Goal: Task Accomplishment & Management: Manage account settings

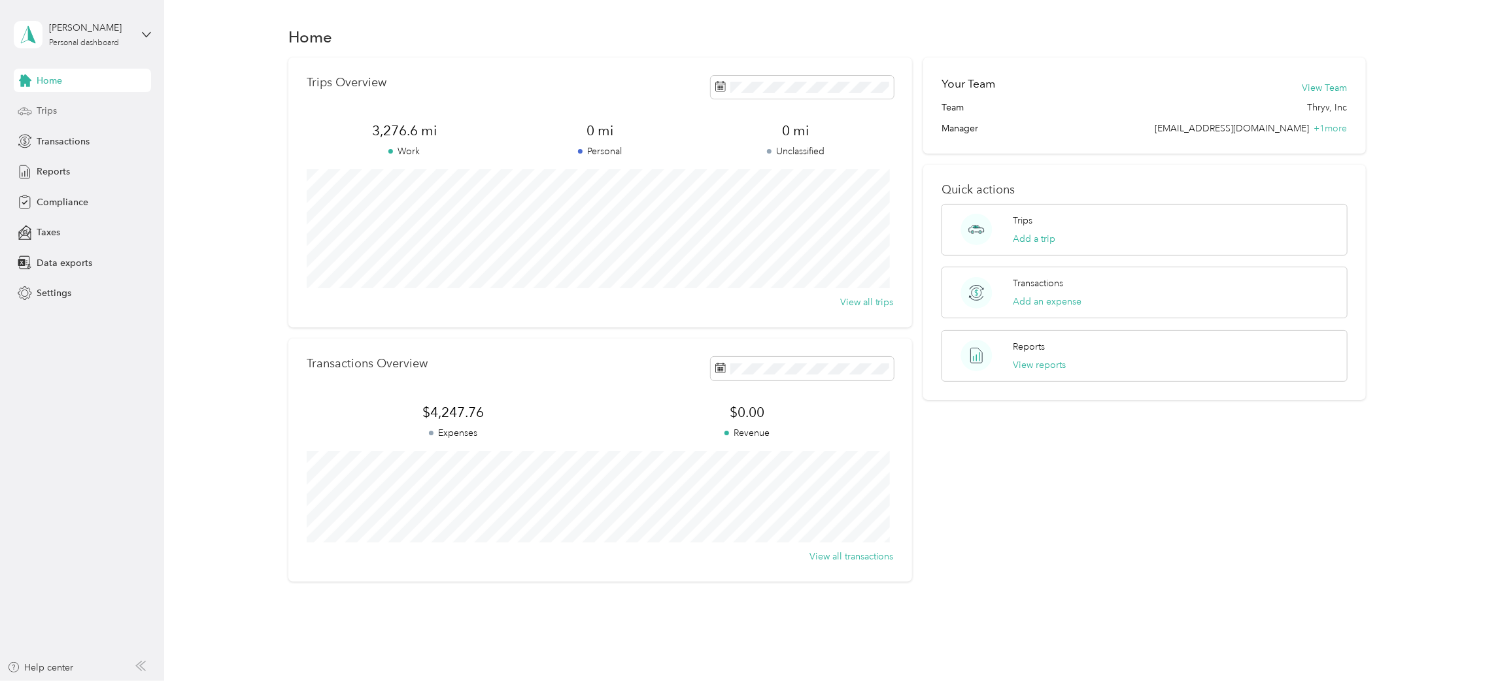
click at [46, 112] on span "Trips" at bounding box center [47, 111] width 20 height 14
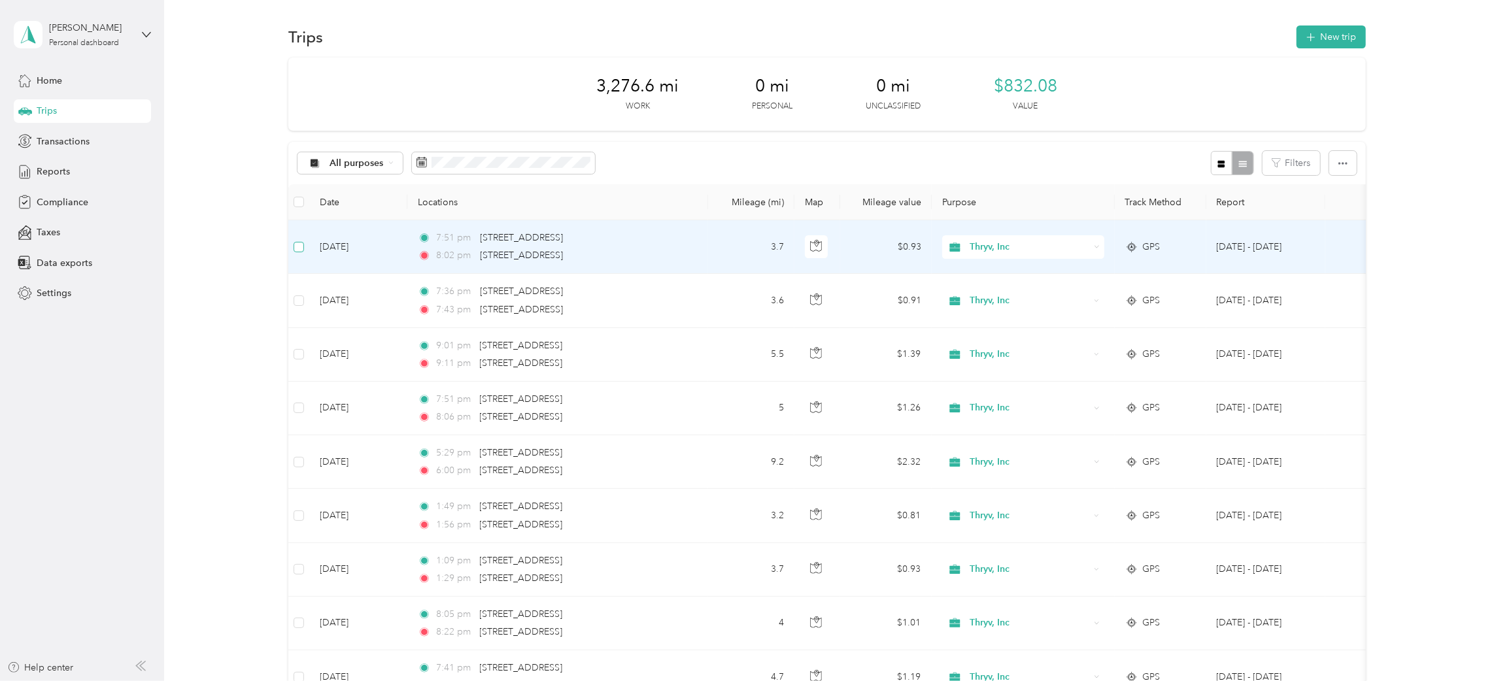
click at [295, 254] on label at bounding box center [299, 247] width 10 height 14
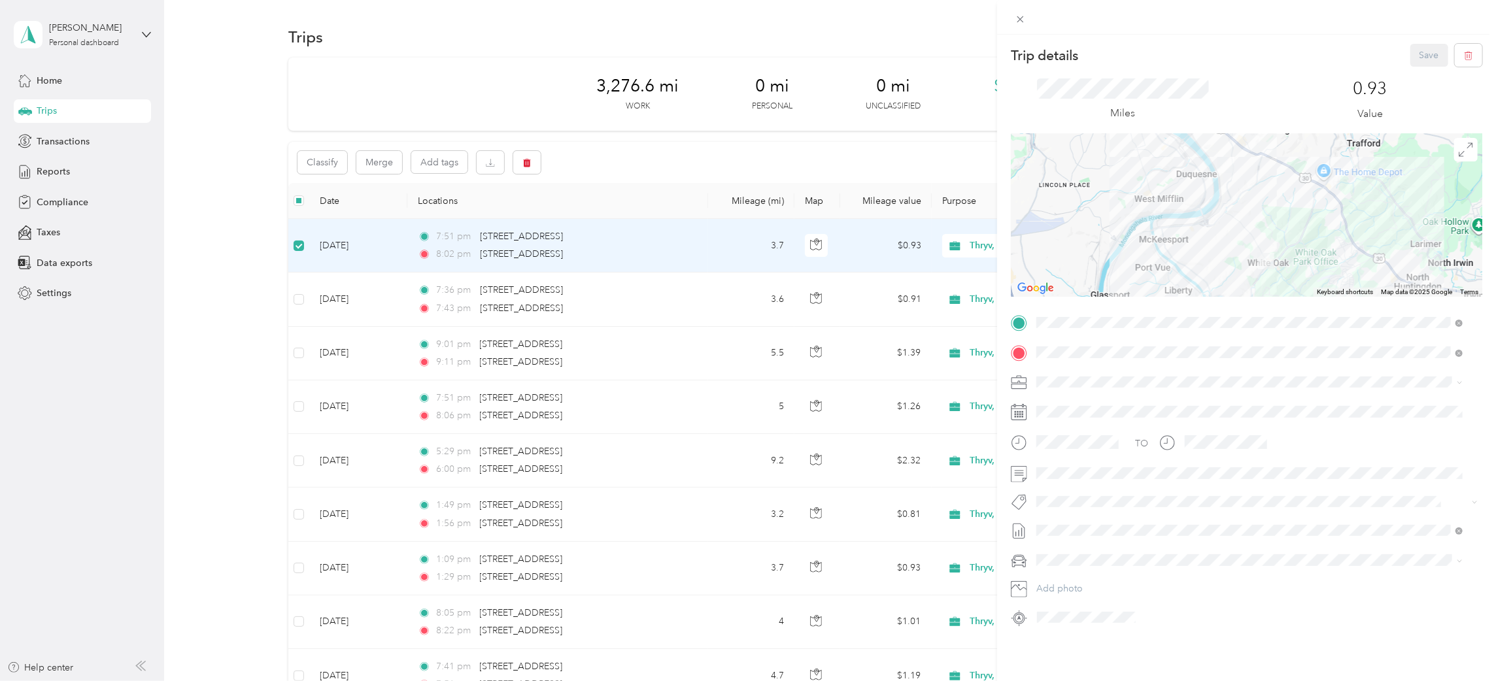
click at [299, 298] on div "Trip details Save This trip cannot be edited because it is either under review,…" at bounding box center [748, 340] width 1496 height 681
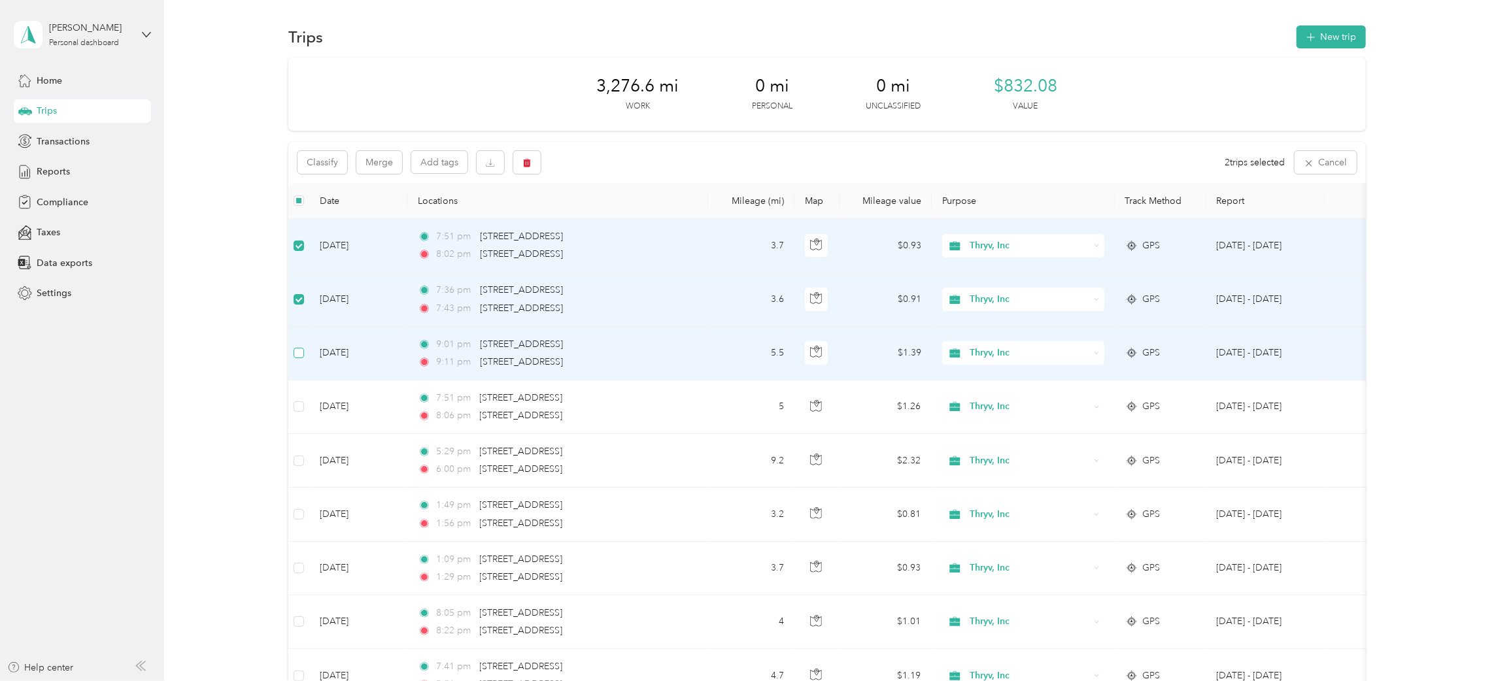
click at [297, 359] on label at bounding box center [299, 353] width 10 height 14
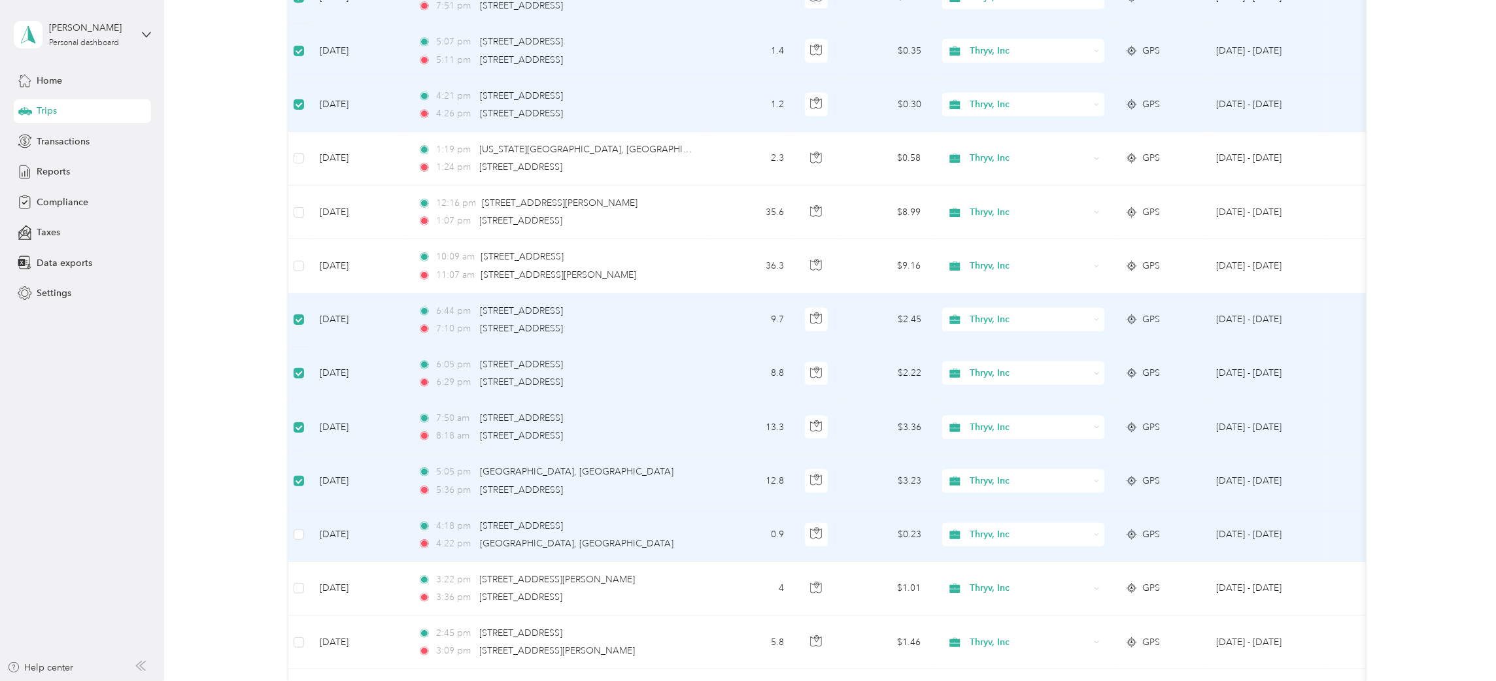
scroll to position [785, 0]
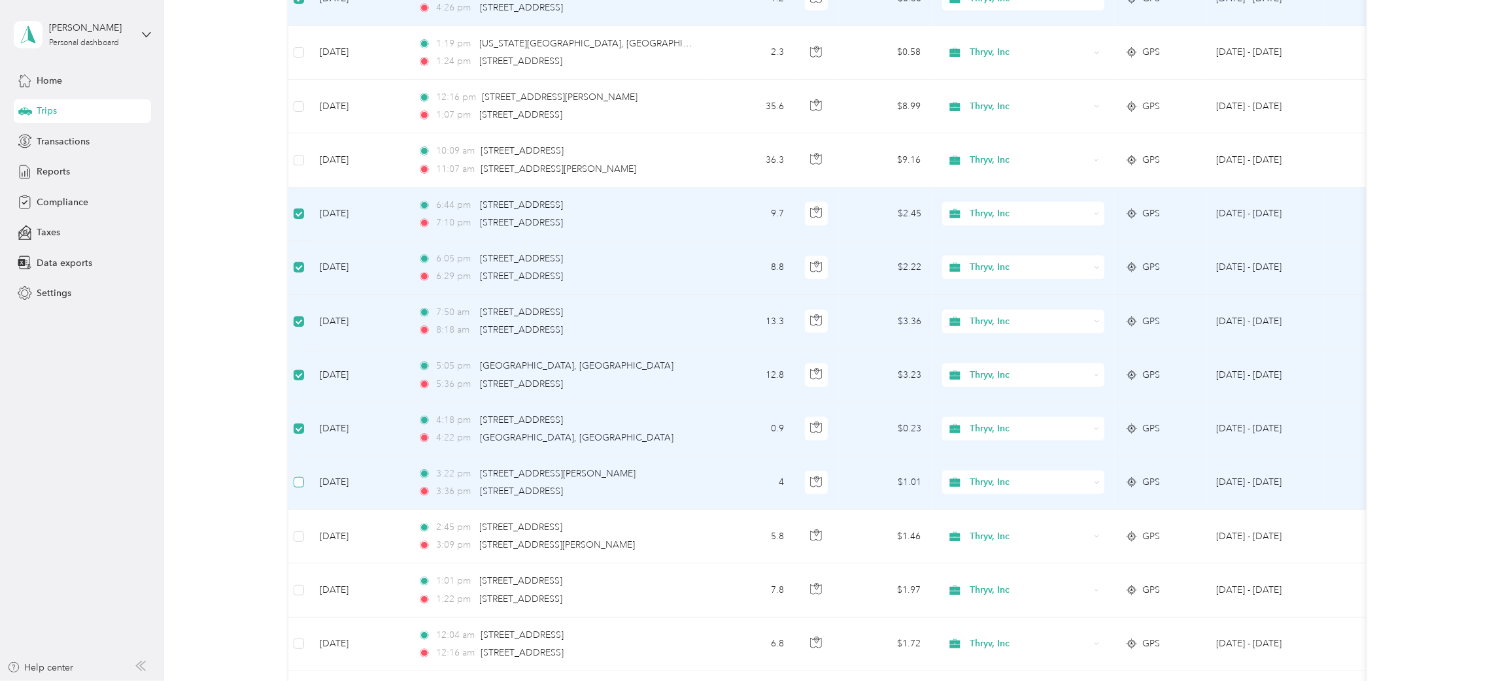
click at [297, 490] on label at bounding box center [299, 482] width 10 height 14
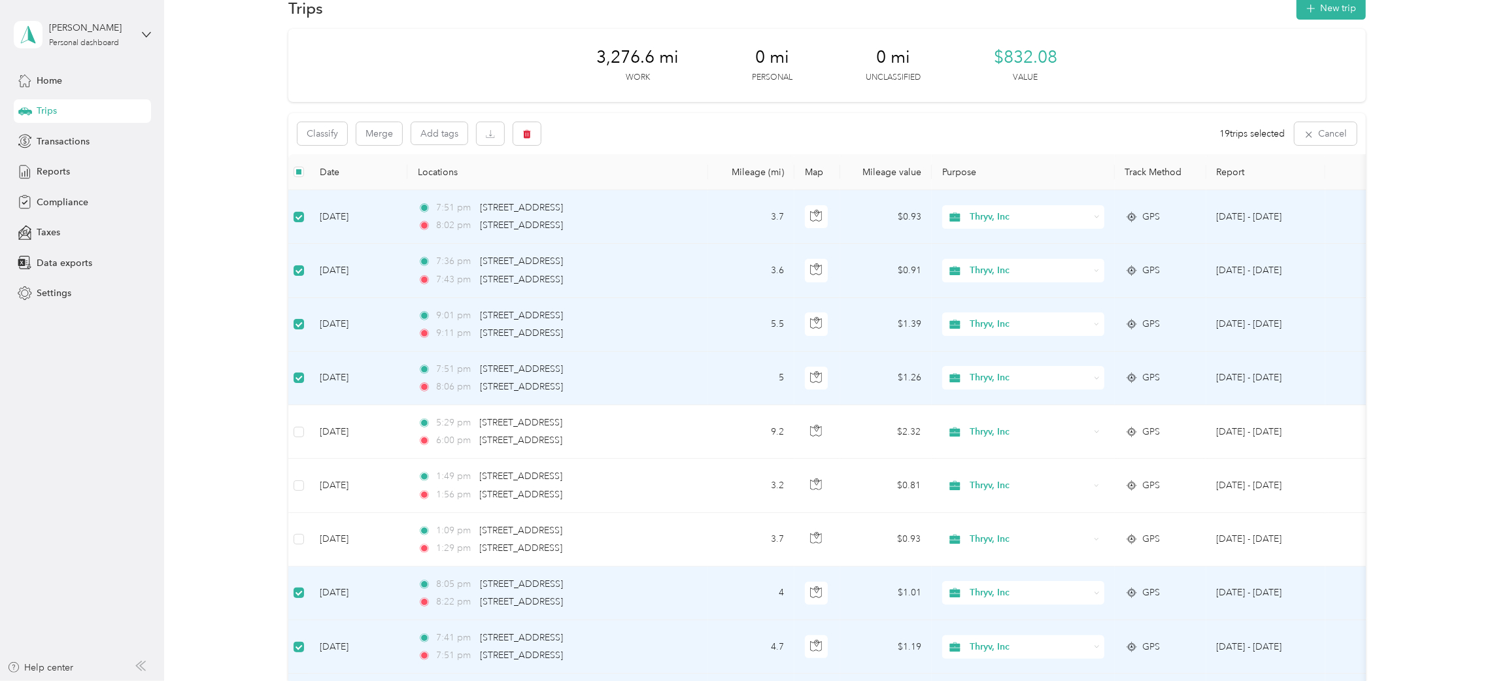
scroll to position [0, 0]
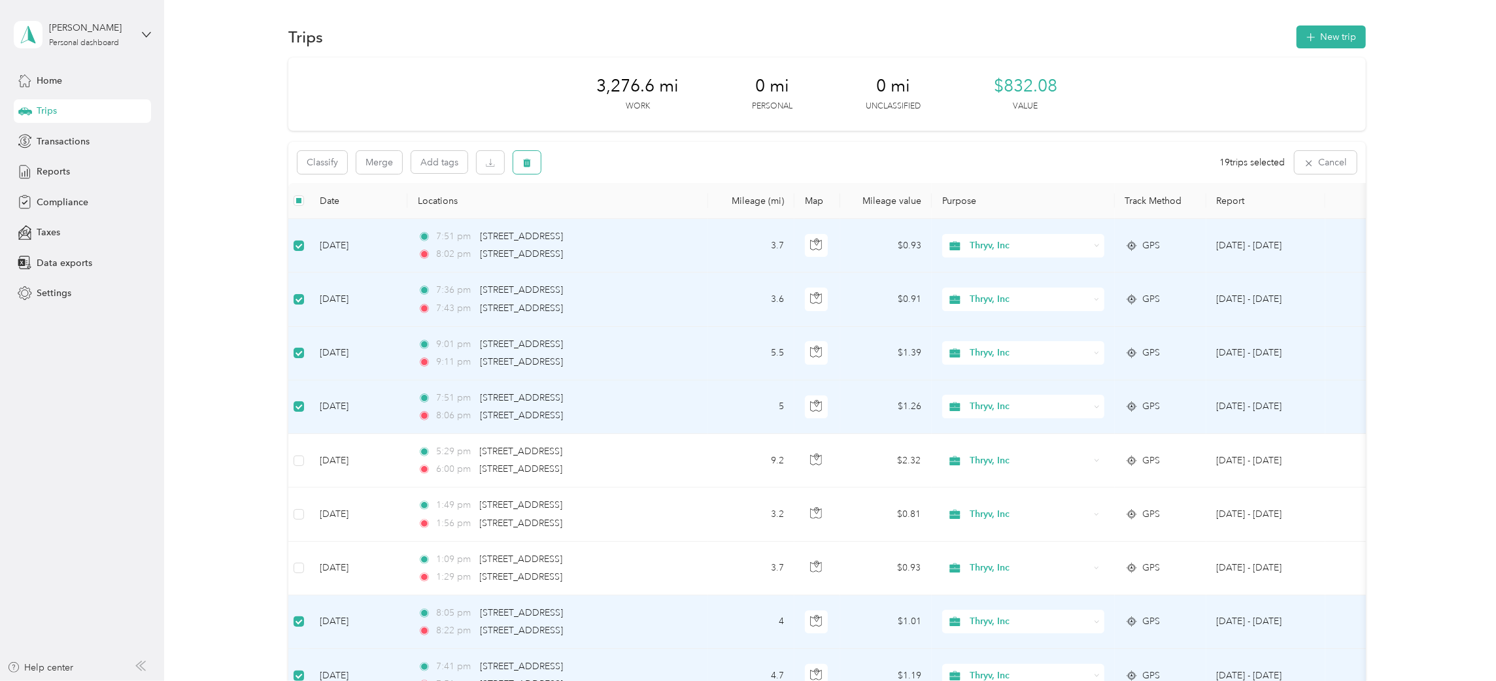
click at [531, 160] on button "button" at bounding box center [526, 162] width 27 height 23
click at [624, 210] on button "Yes" at bounding box center [625, 217] width 25 height 21
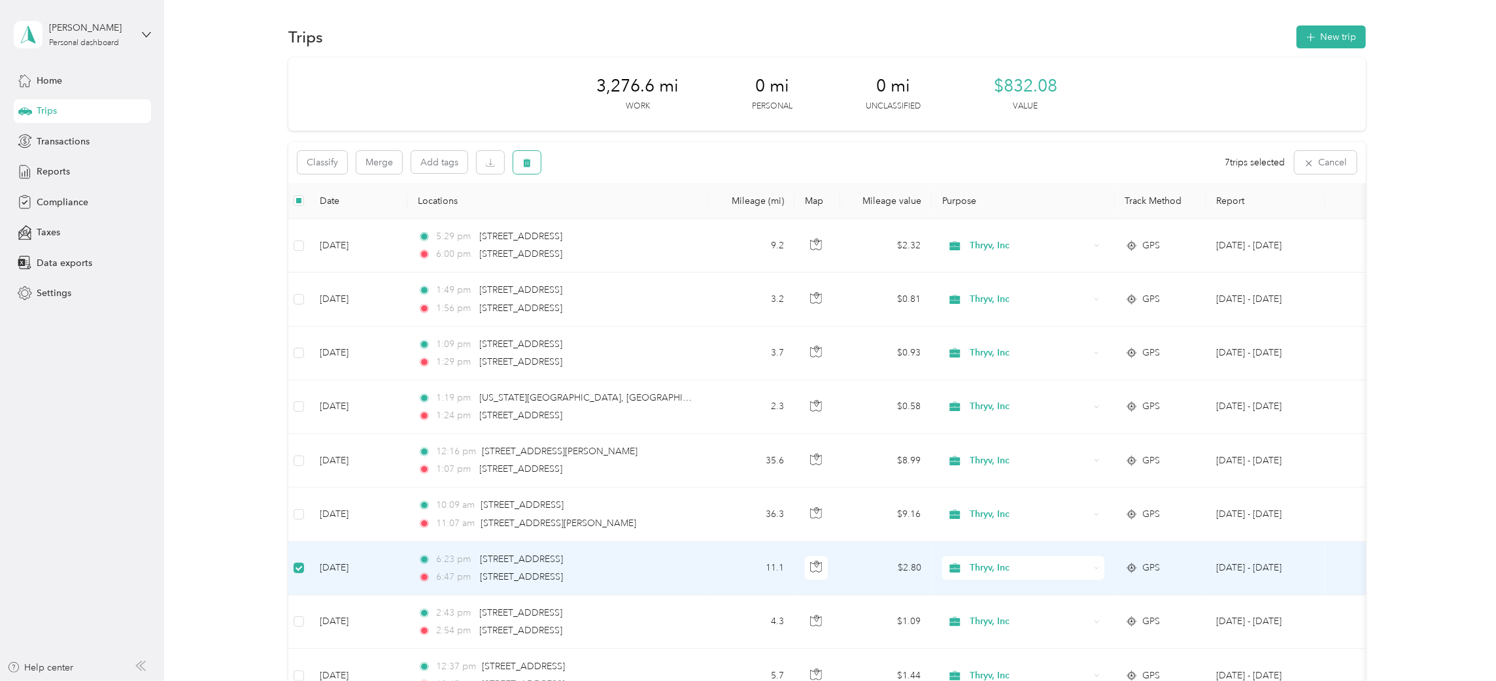
click at [524, 162] on icon "button" at bounding box center [526, 162] width 9 height 9
click at [615, 216] on button "Yes" at bounding box center [623, 217] width 25 height 21
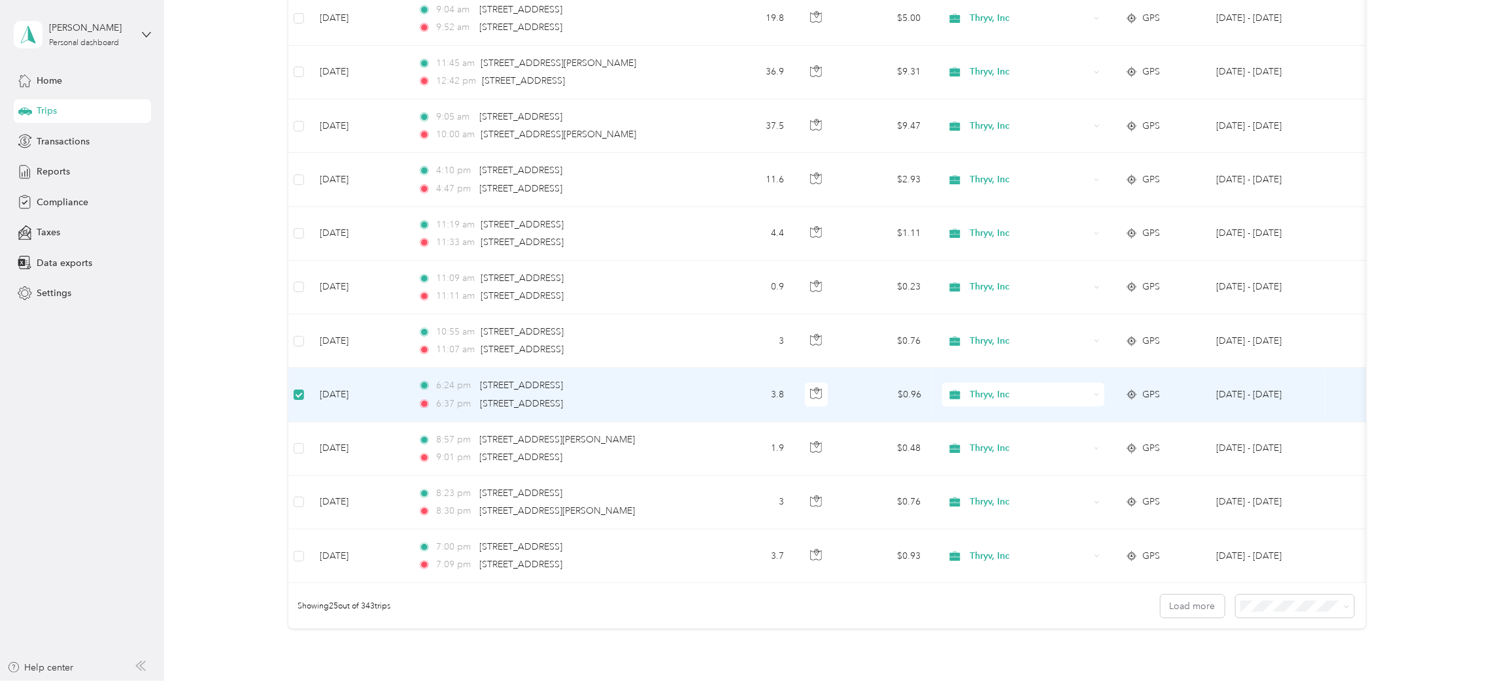
scroll to position [979, 0]
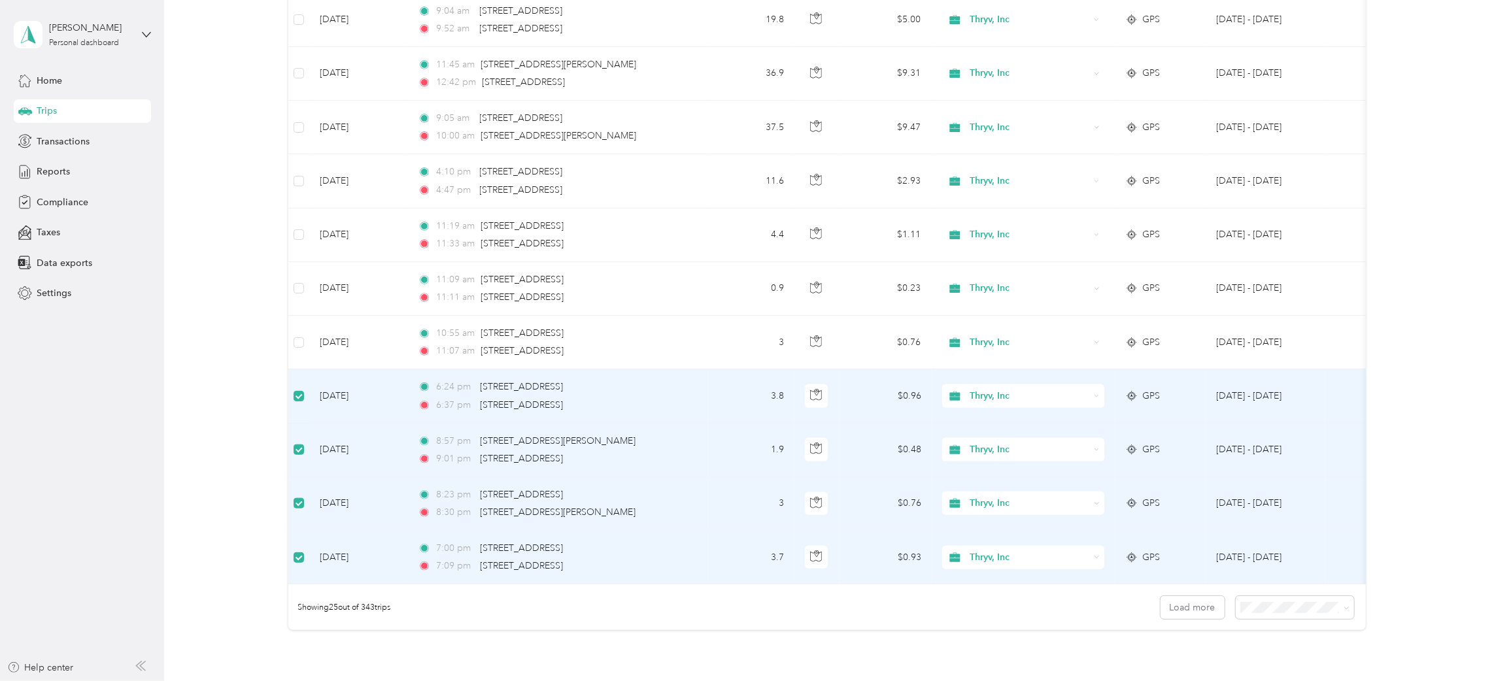
drag, startPoint x: 143, startPoint y: 357, endPoint x: 222, endPoint y: 53, distance: 314.3
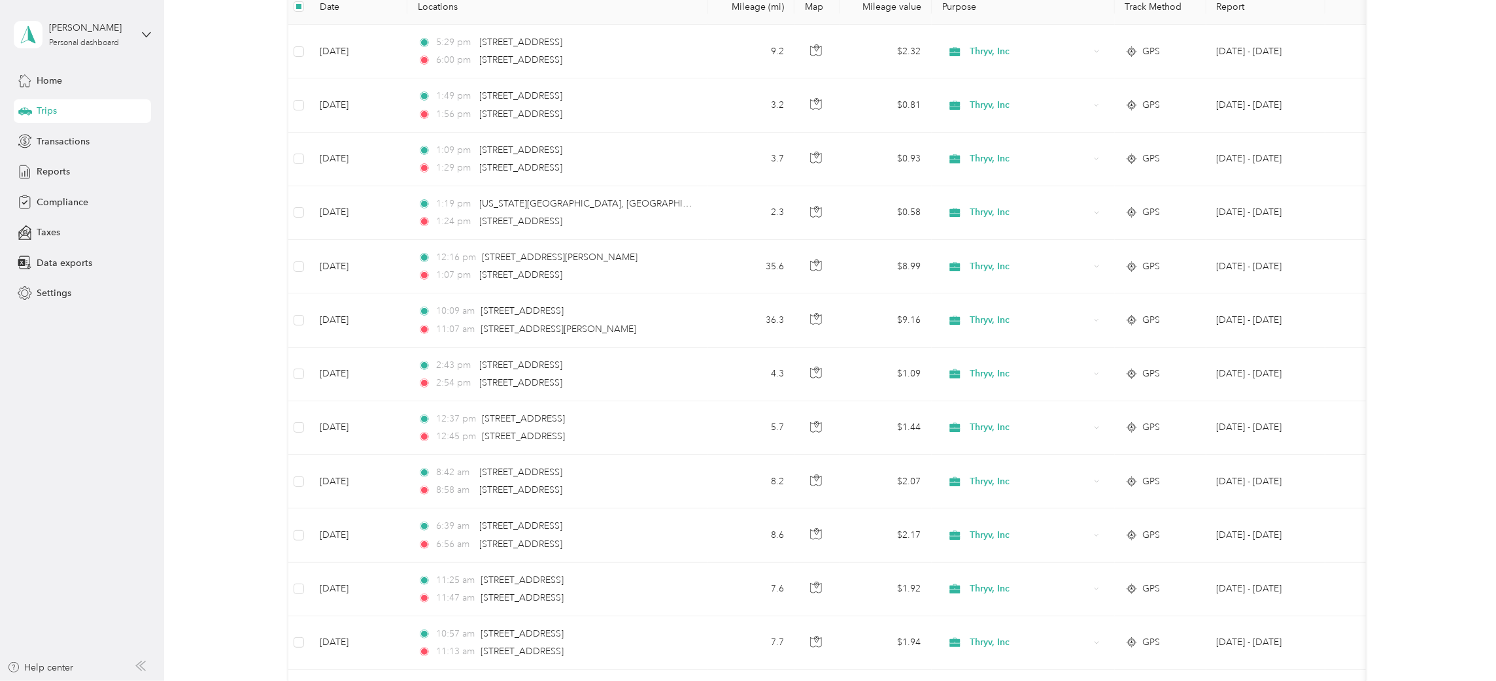
scroll to position [0, 0]
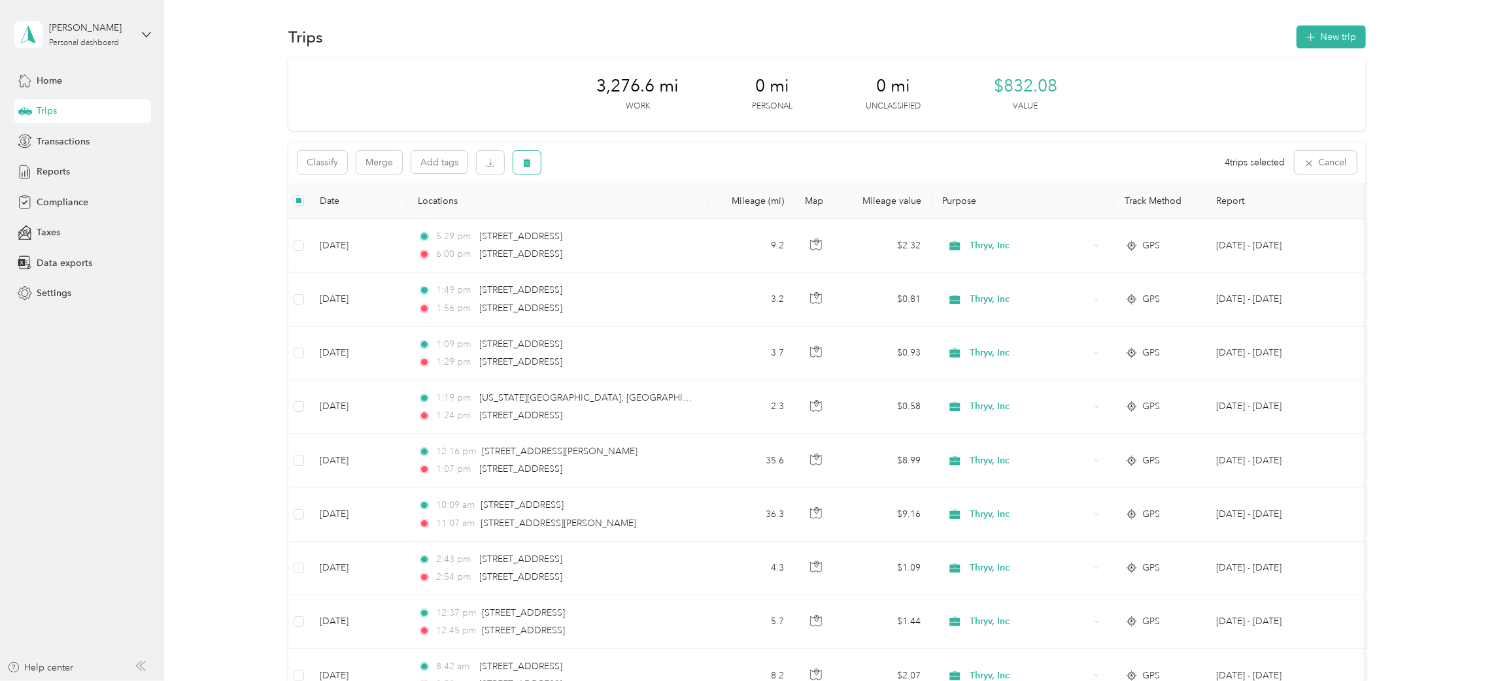
click at [531, 165] on button "button" at bounding box center [526, 162] width 27 height 23
click at [622, 220] on button "Yes" at bounding box center [623, 217] width 25 height 21
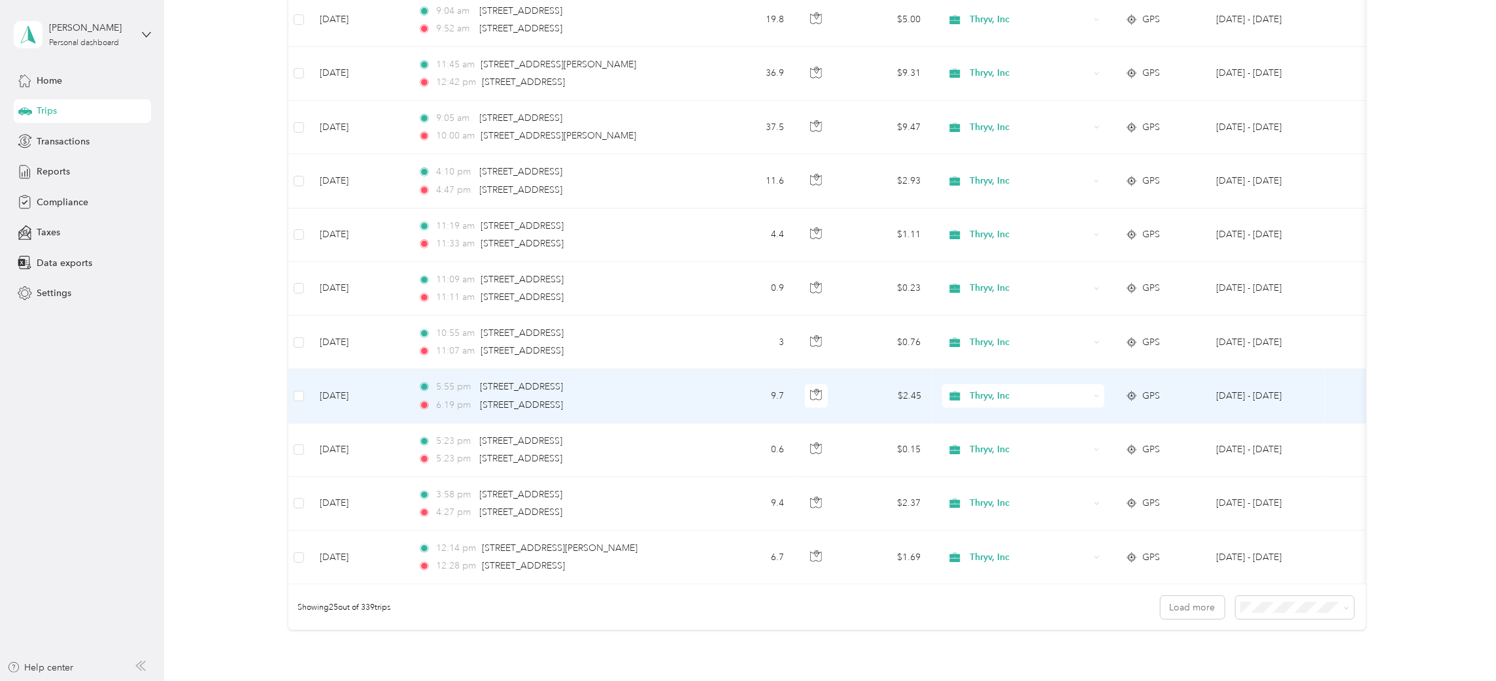
scroll to position [979, 0]
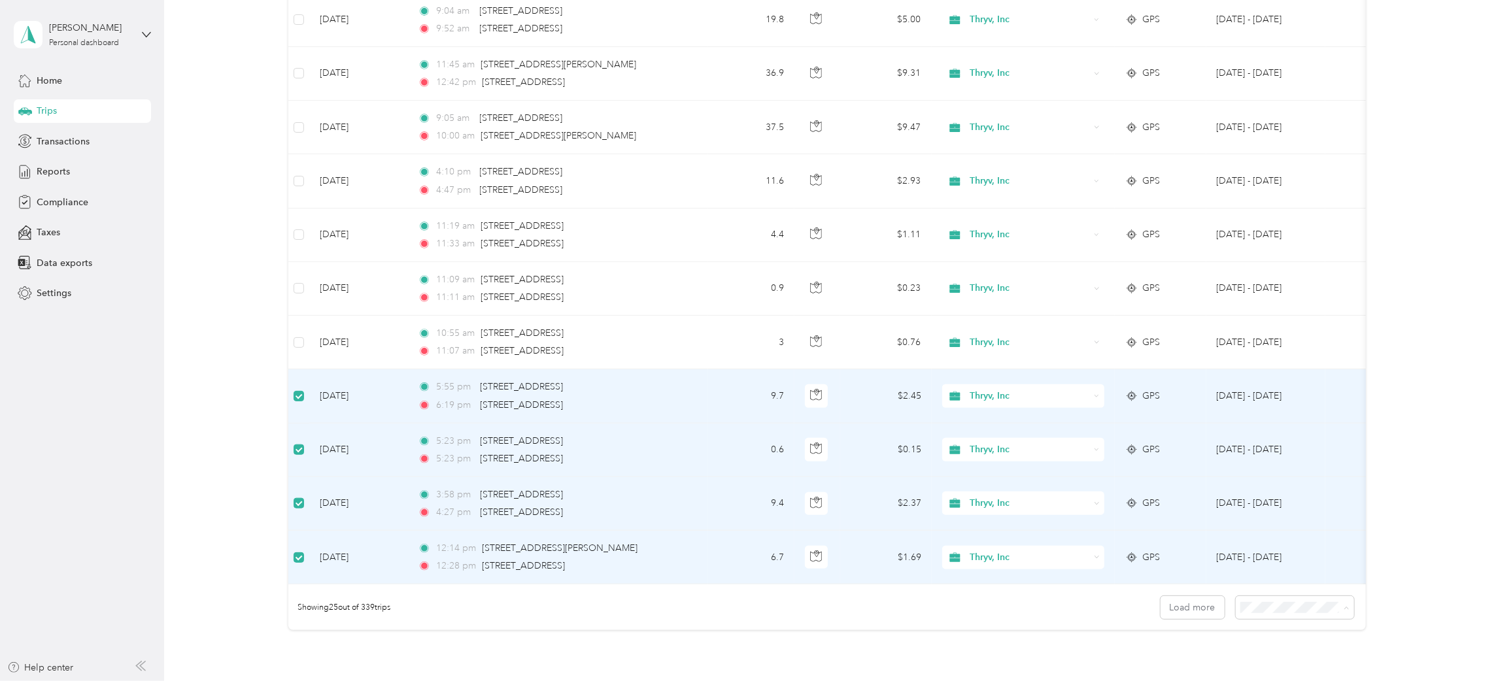
click at [1277, 603] on li "100 per load" at bounding box center [1287, 600] width 118 height 23
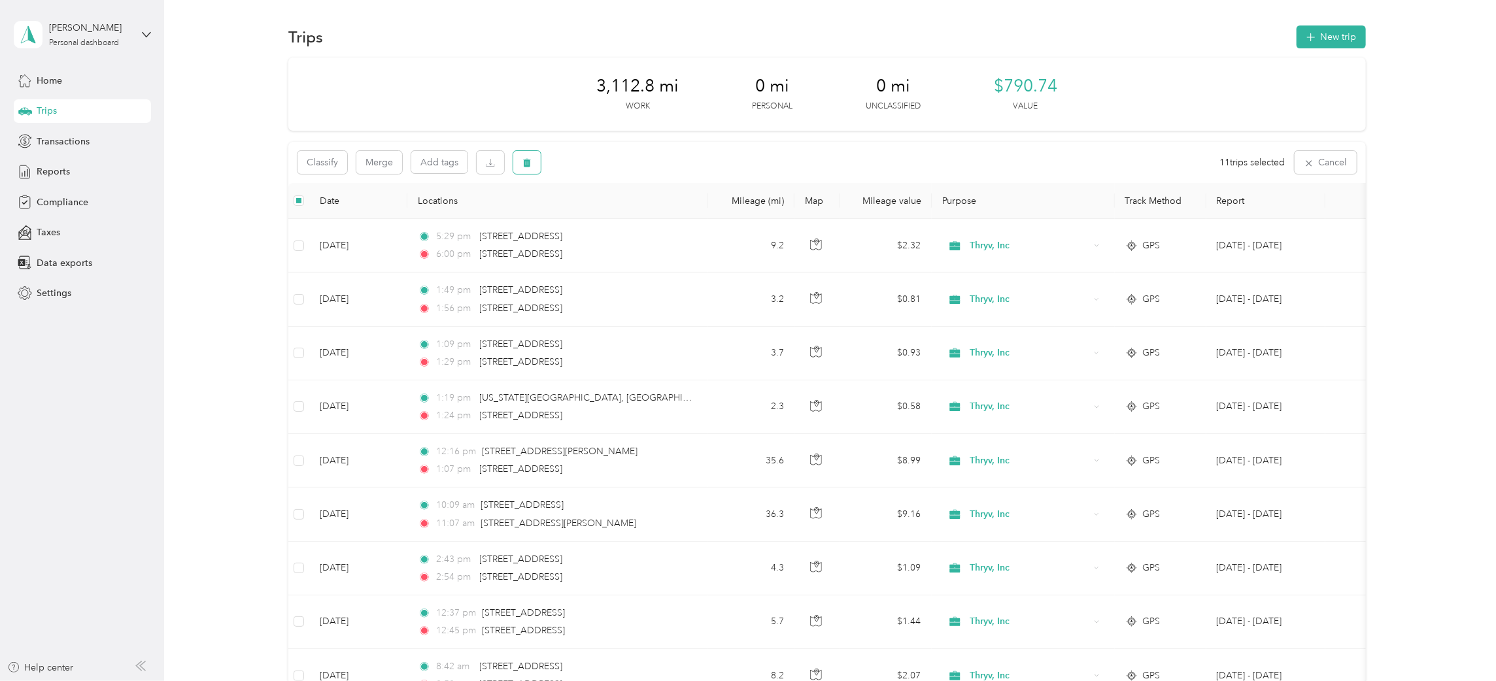
click at [531, 162] on button "button" at bounding box center [526, 162] width 27 height 23
click at [622, 222] on button "Yes" at bounding box center [625, 217] width 25 height 21
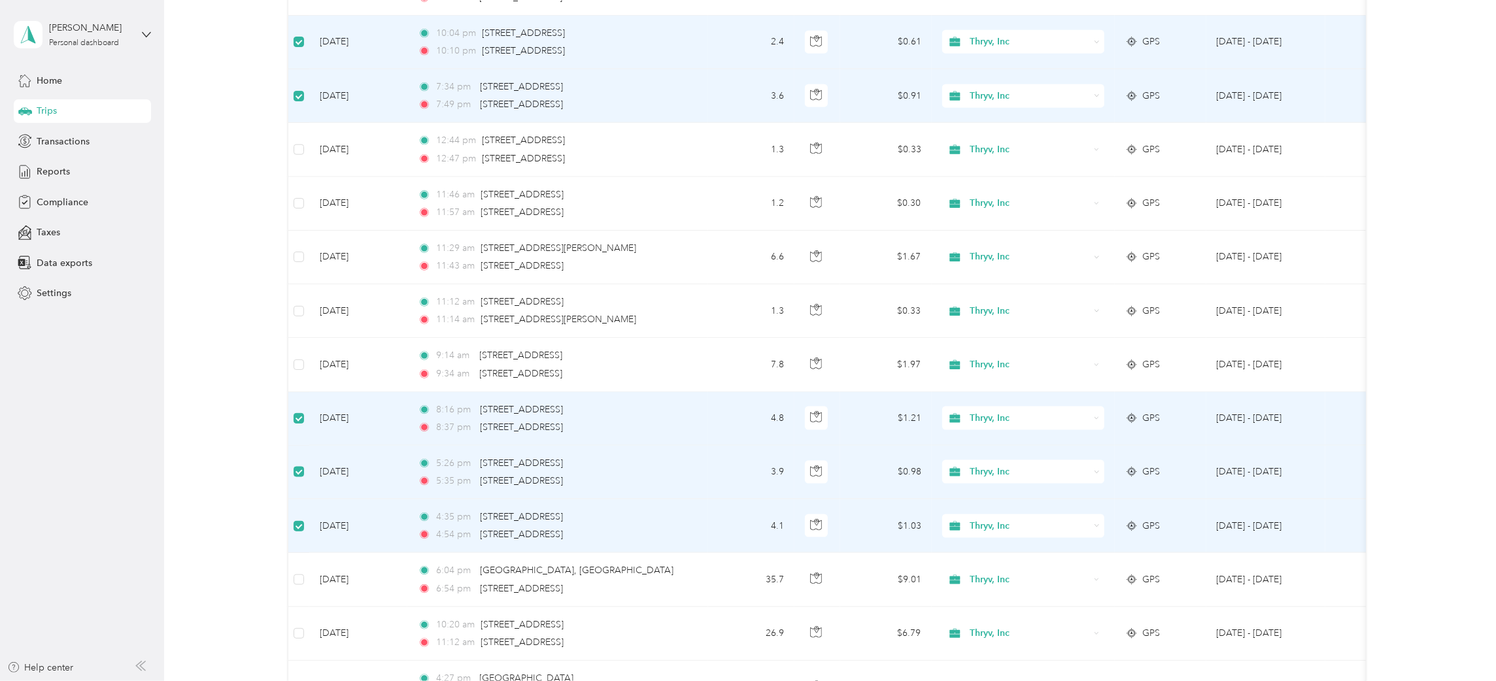
scroll to position [1469, 0]
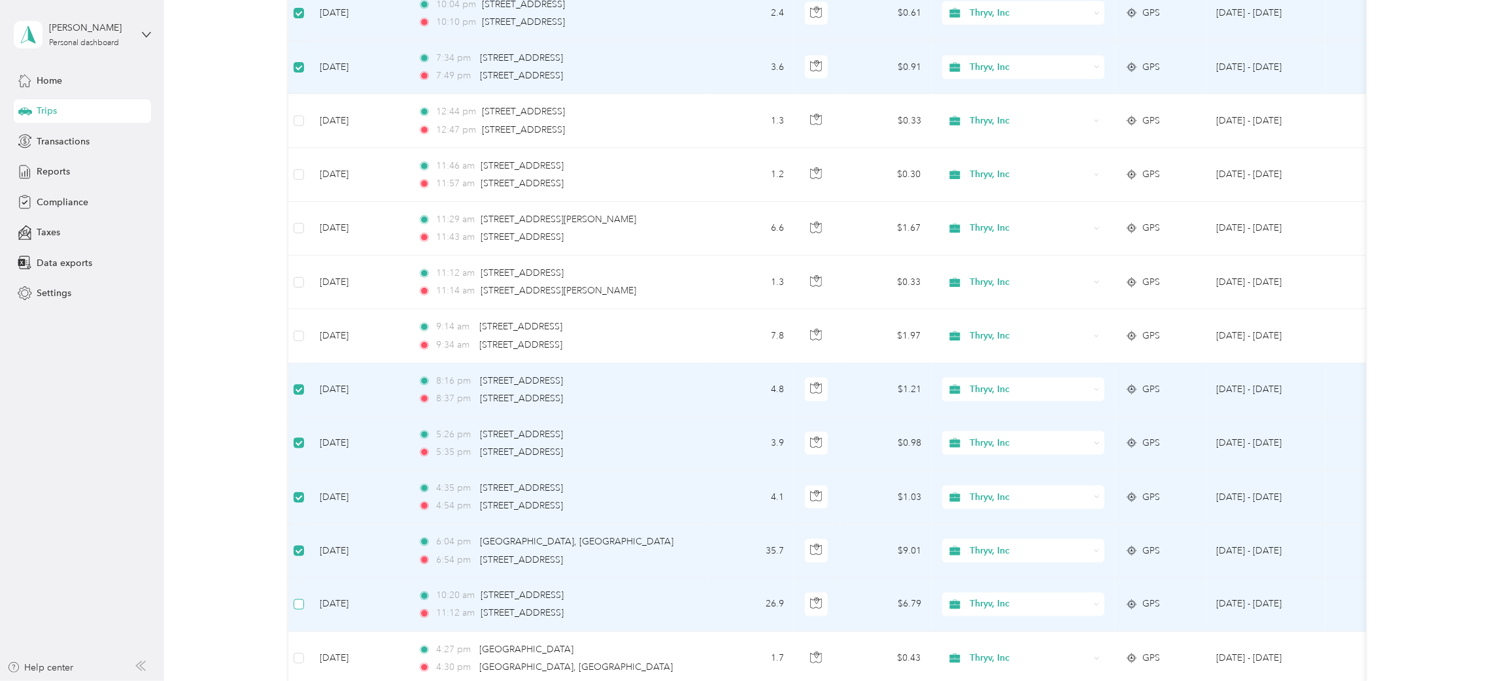
click at [301, 612] on label at bounding box center [299, 605] width 10 height 14
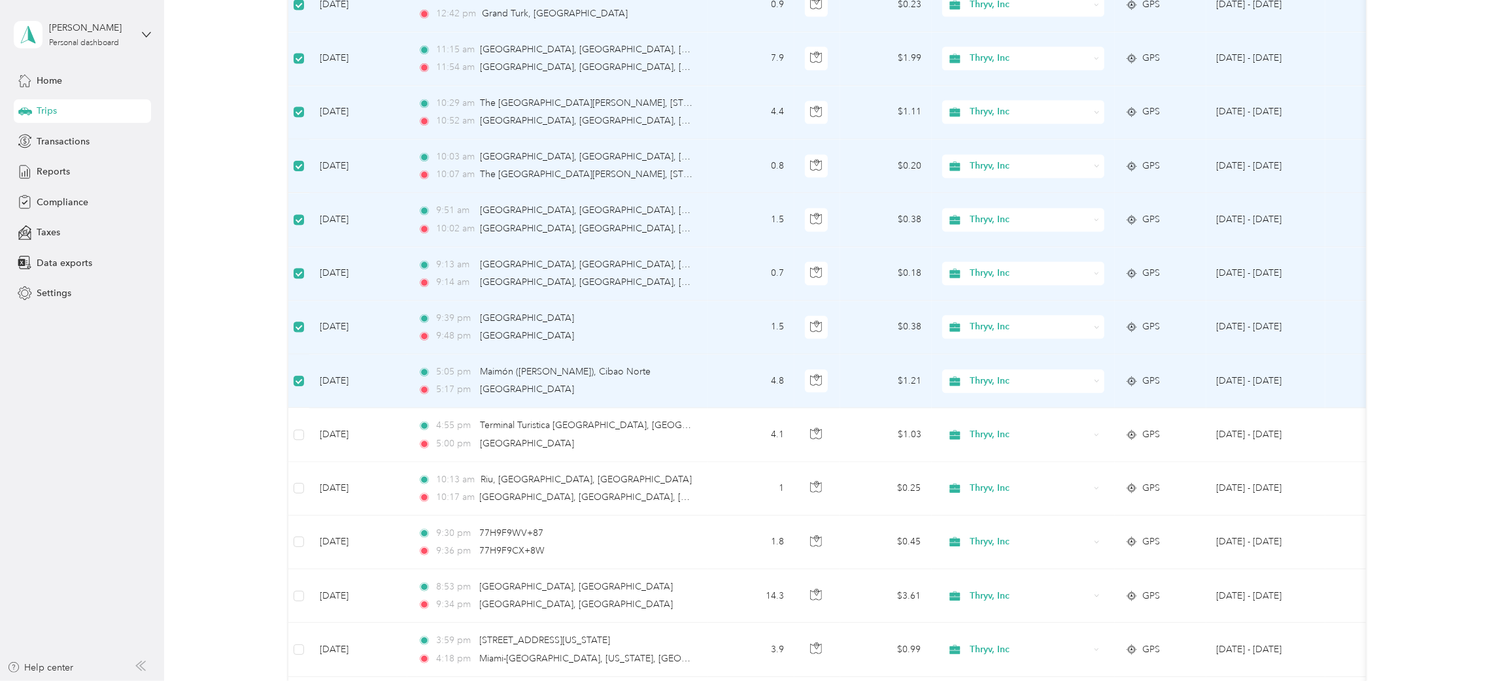
scroll to position [2253, 0]
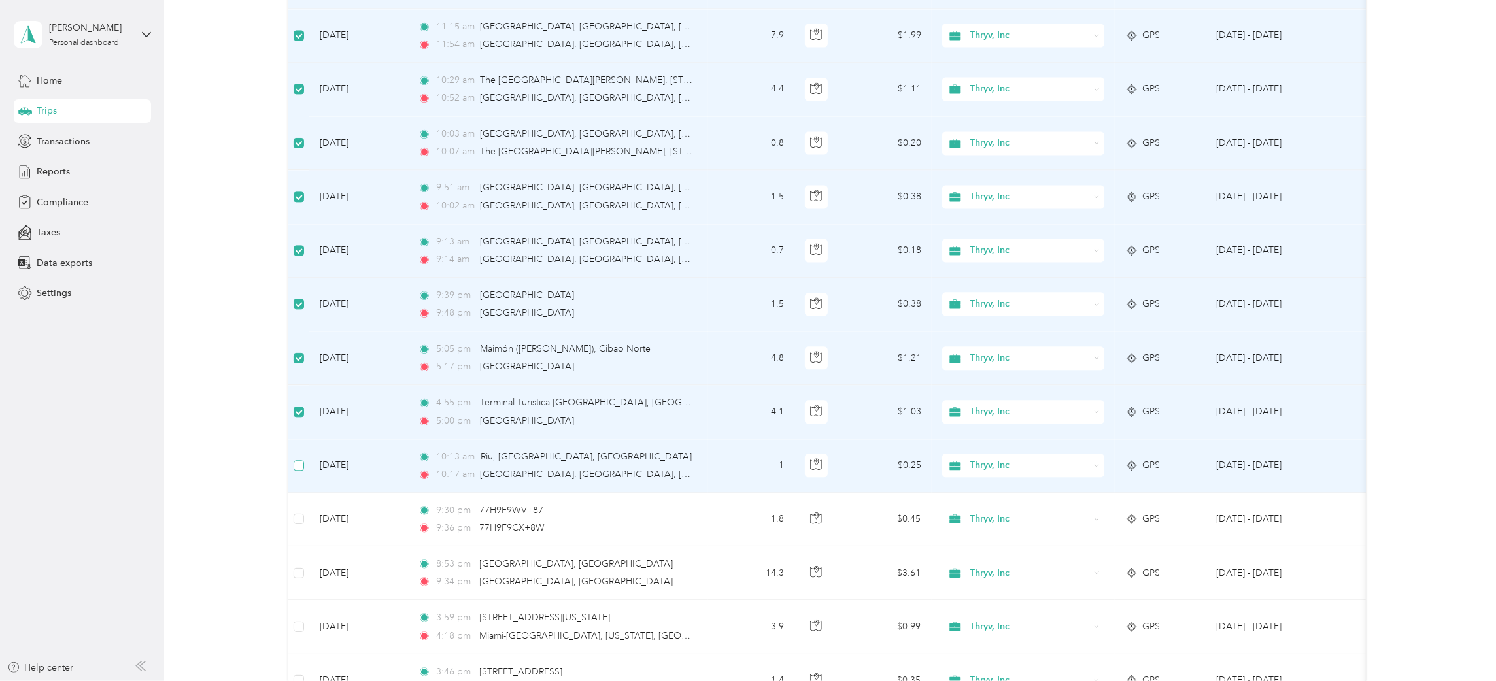
click at [297, 464] on label at bounding box center [299, 465] width 10 height 14
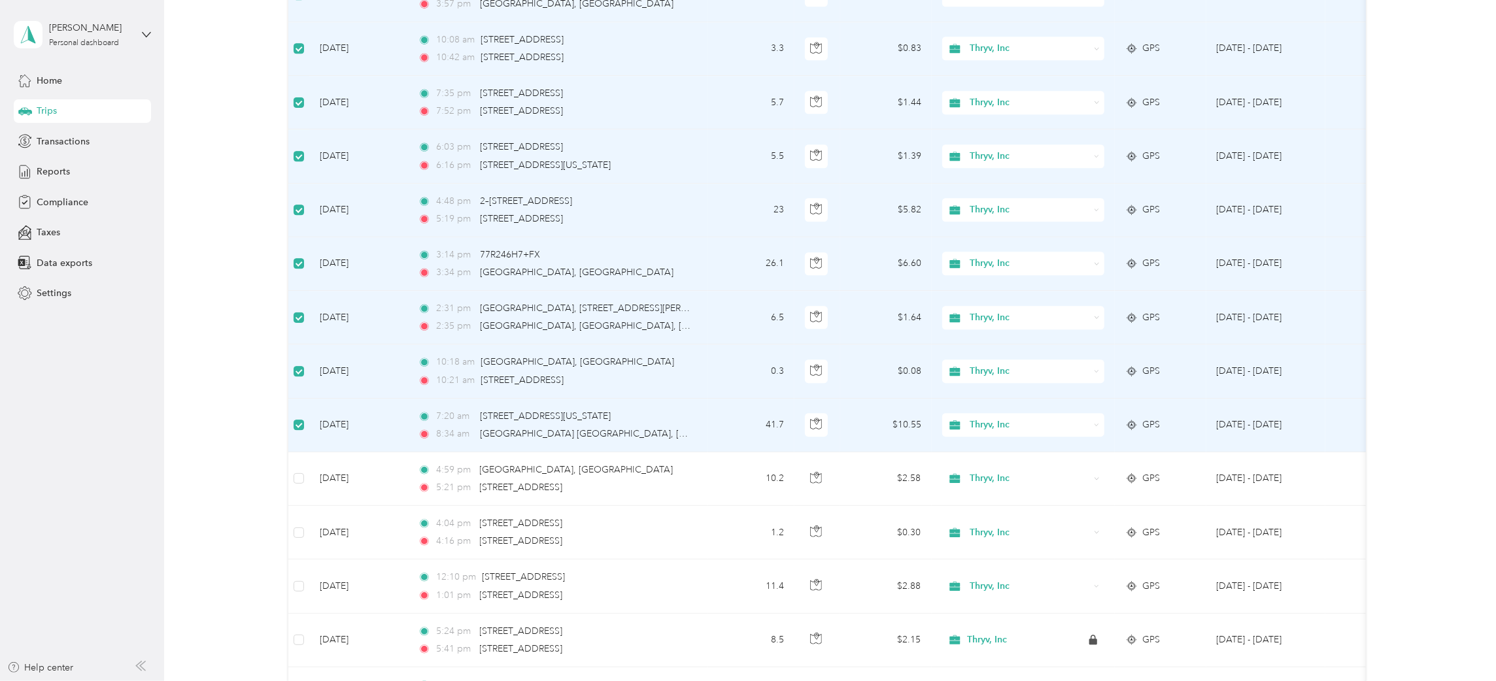
scroll to position [2940, 0]
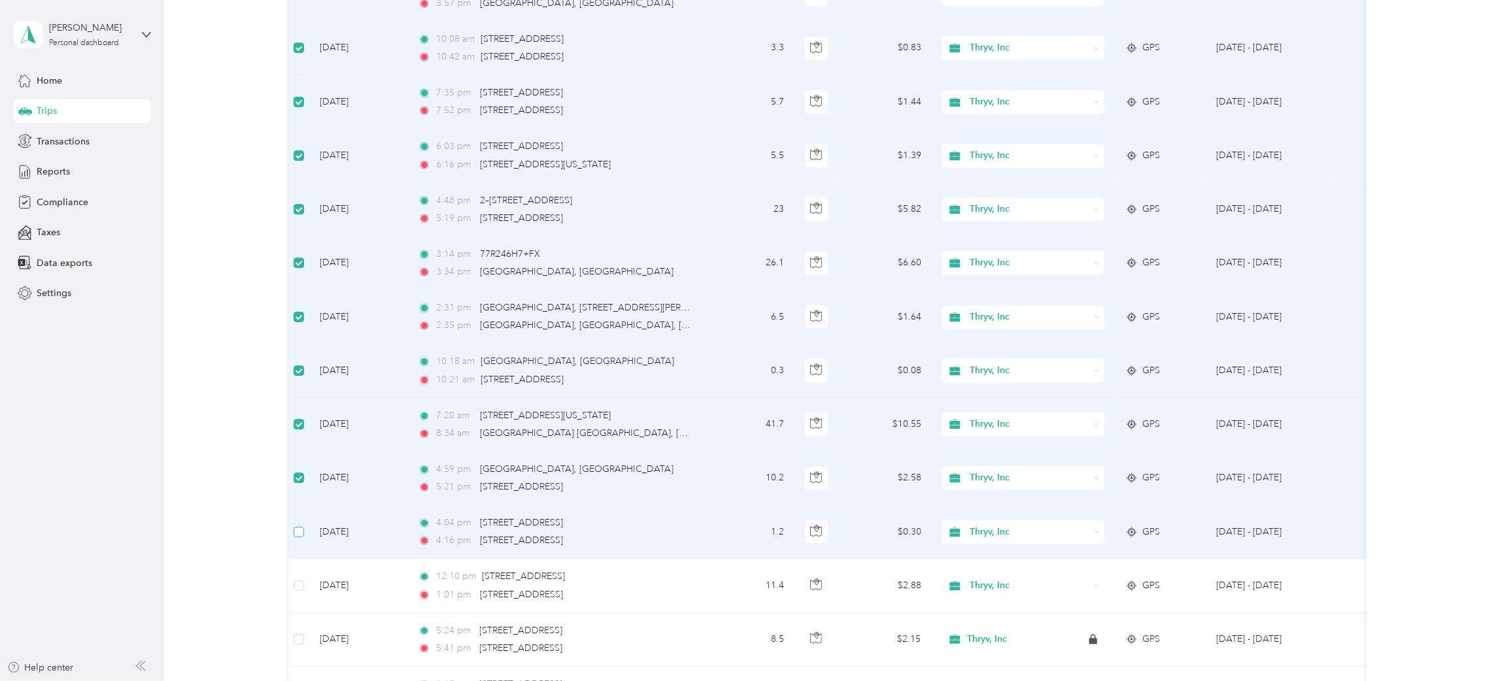
click at [294, 539] on label at bounding box center [299, 532] width 10 height 14
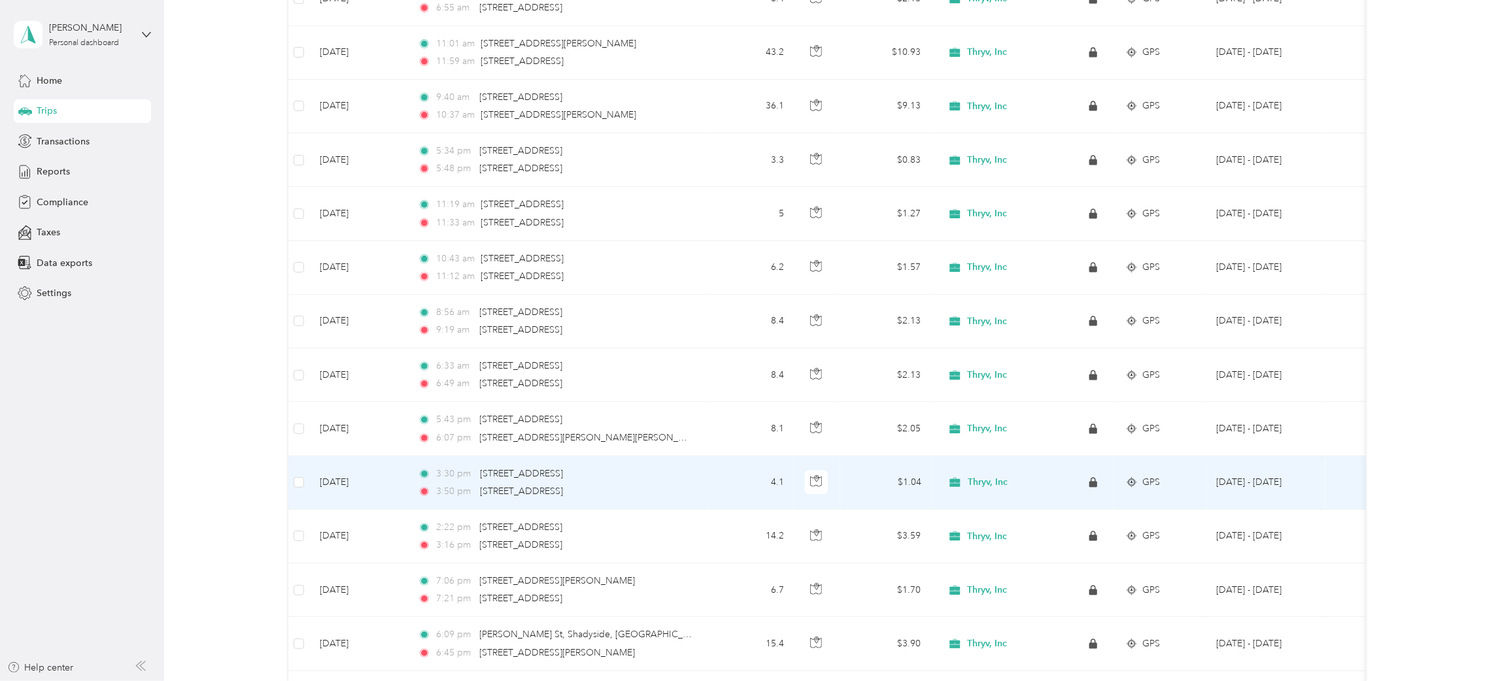
scroll to position [4215, 0]
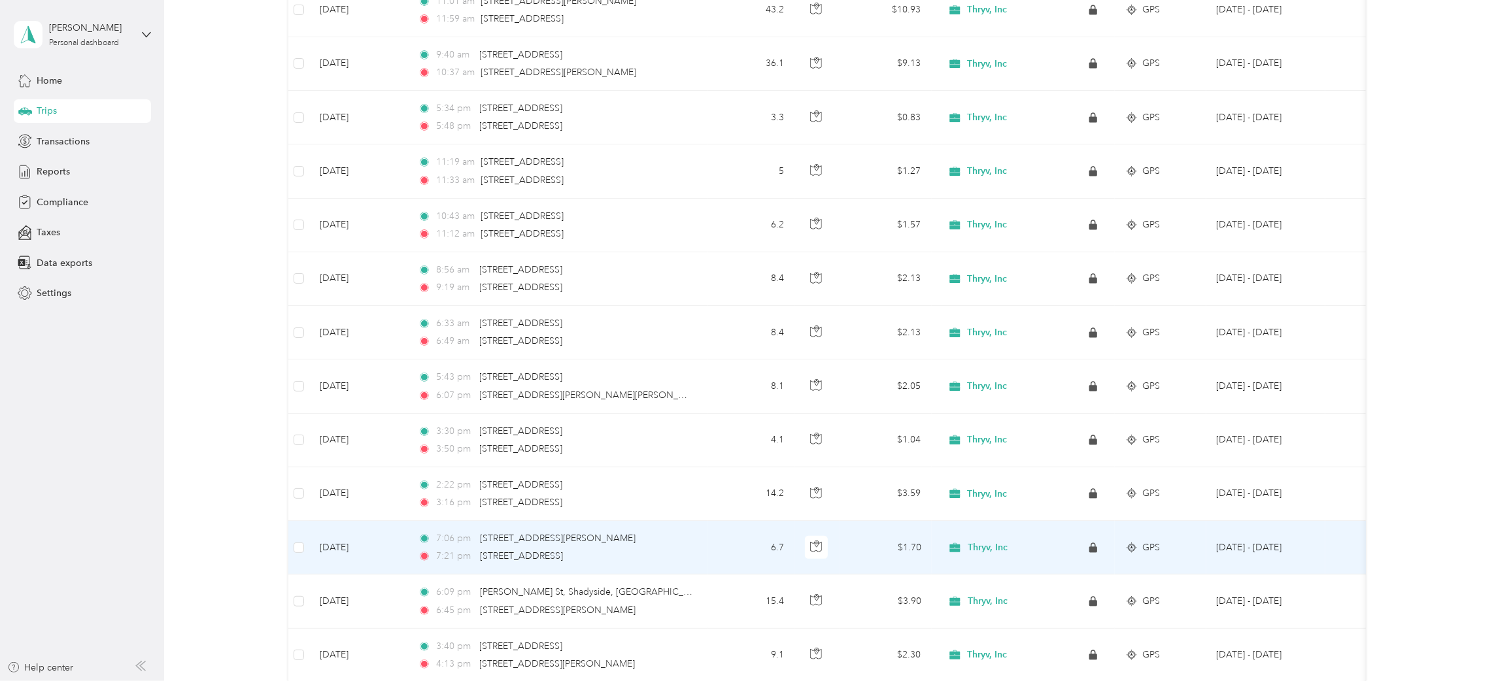
click at [290, 562] on td at bounding box center [298, 548] width 21 height 54
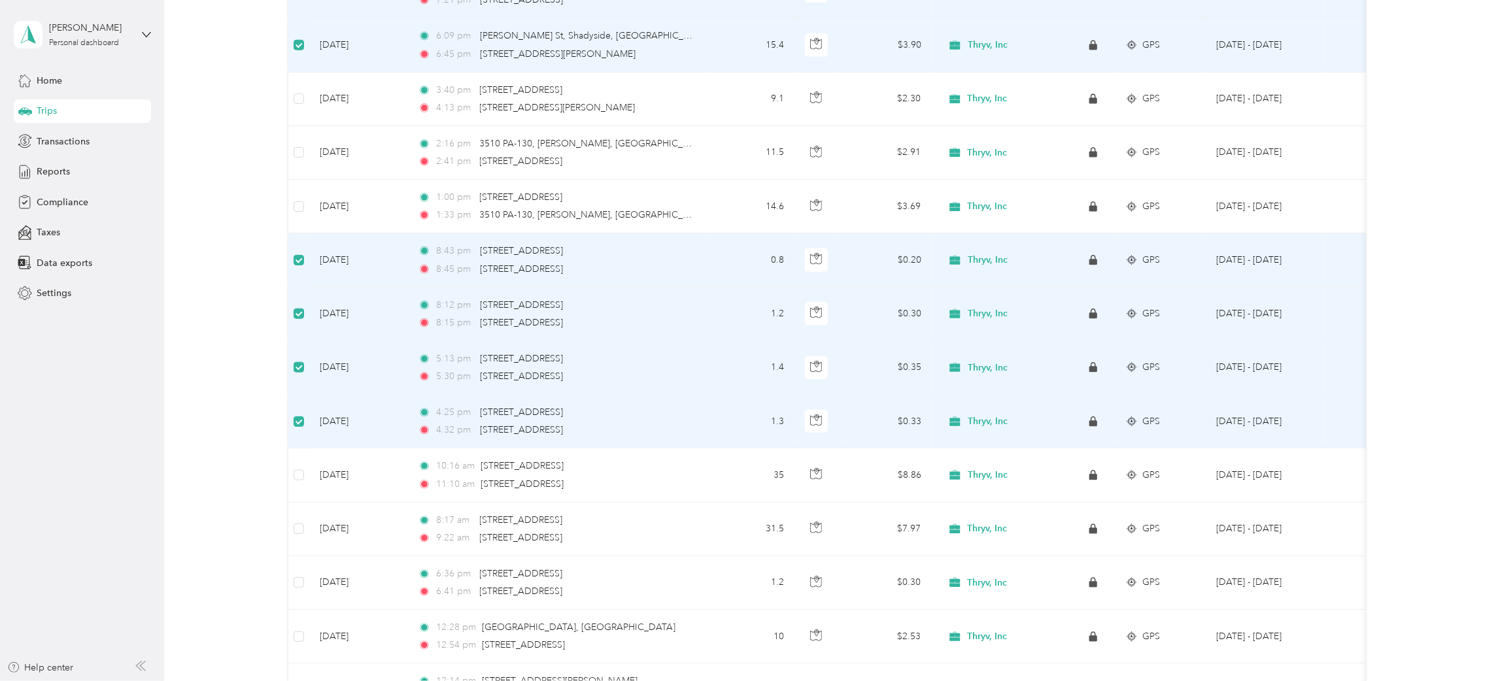
scroll to position [4803, 0]
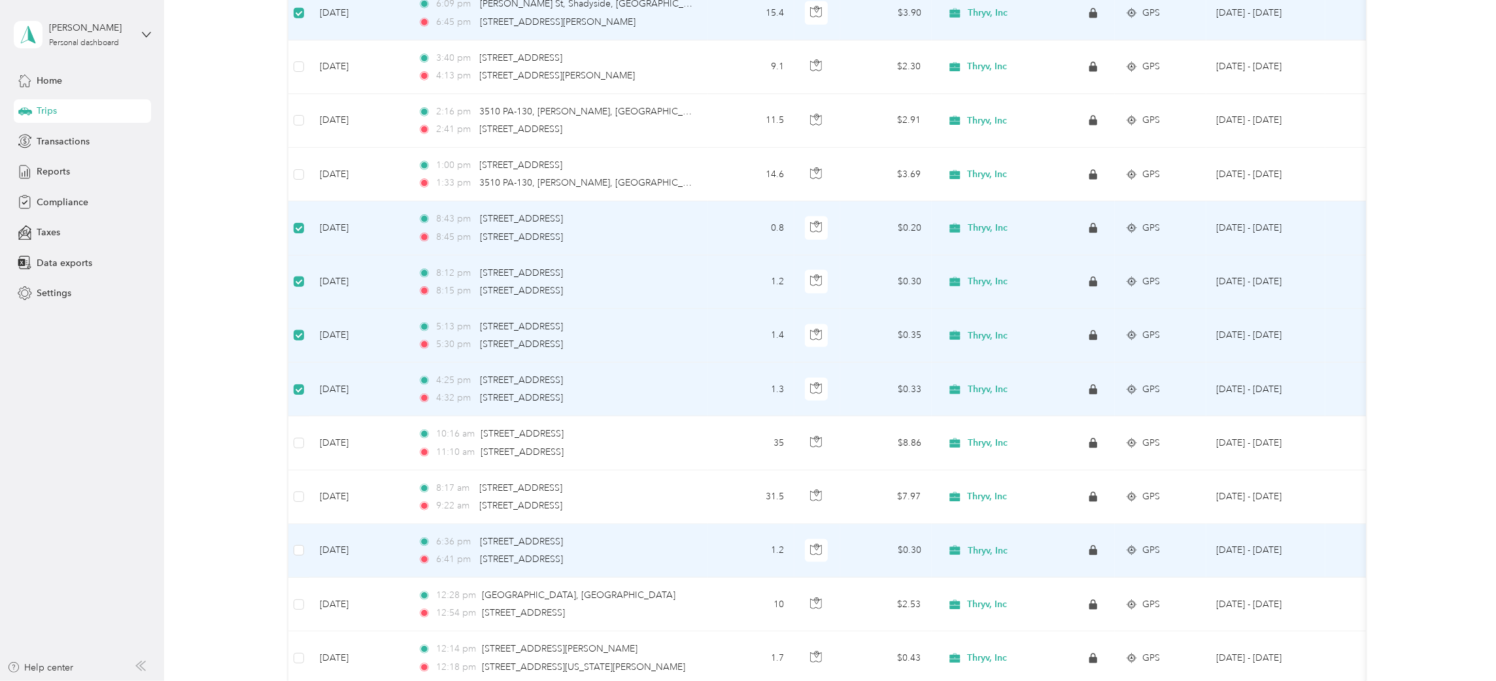
click at [305, 564] on td at bounding box center [298, 551] width 21 height 54
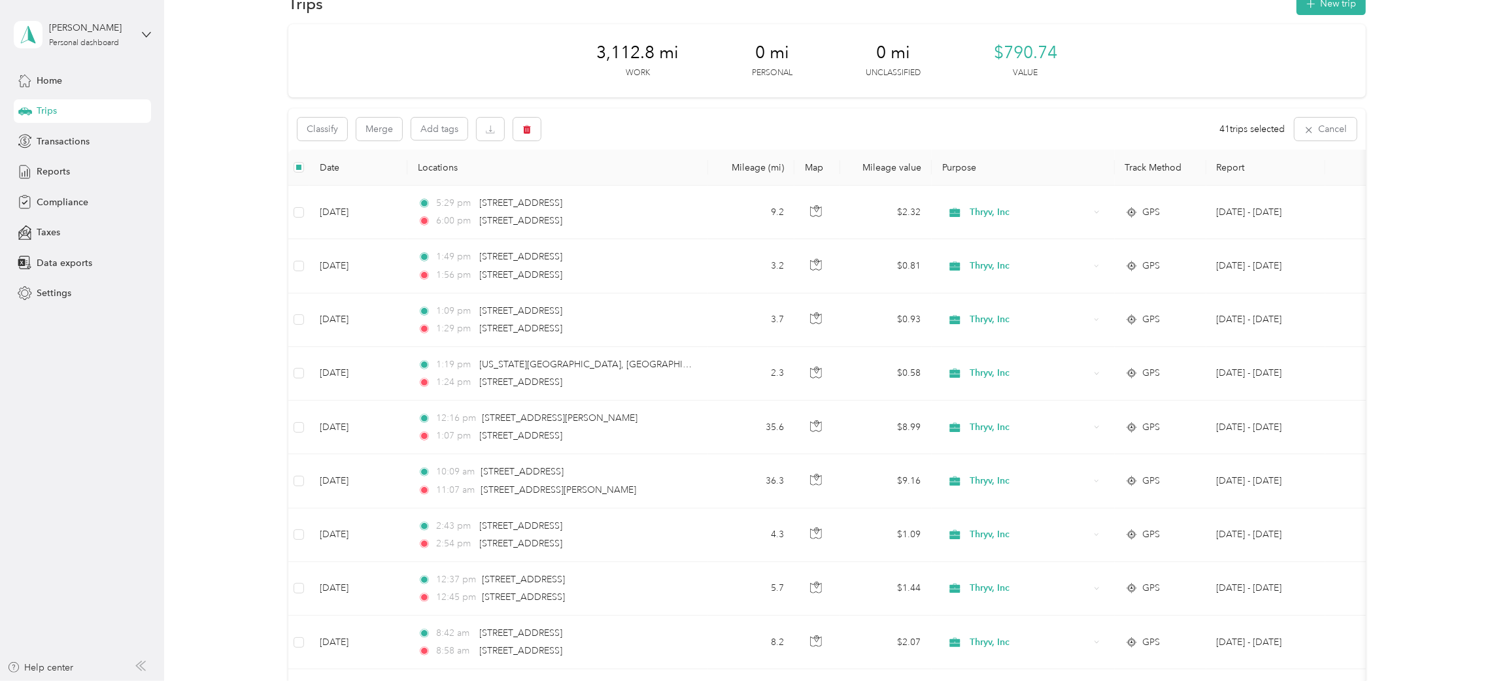
scroll to position [0, 0]
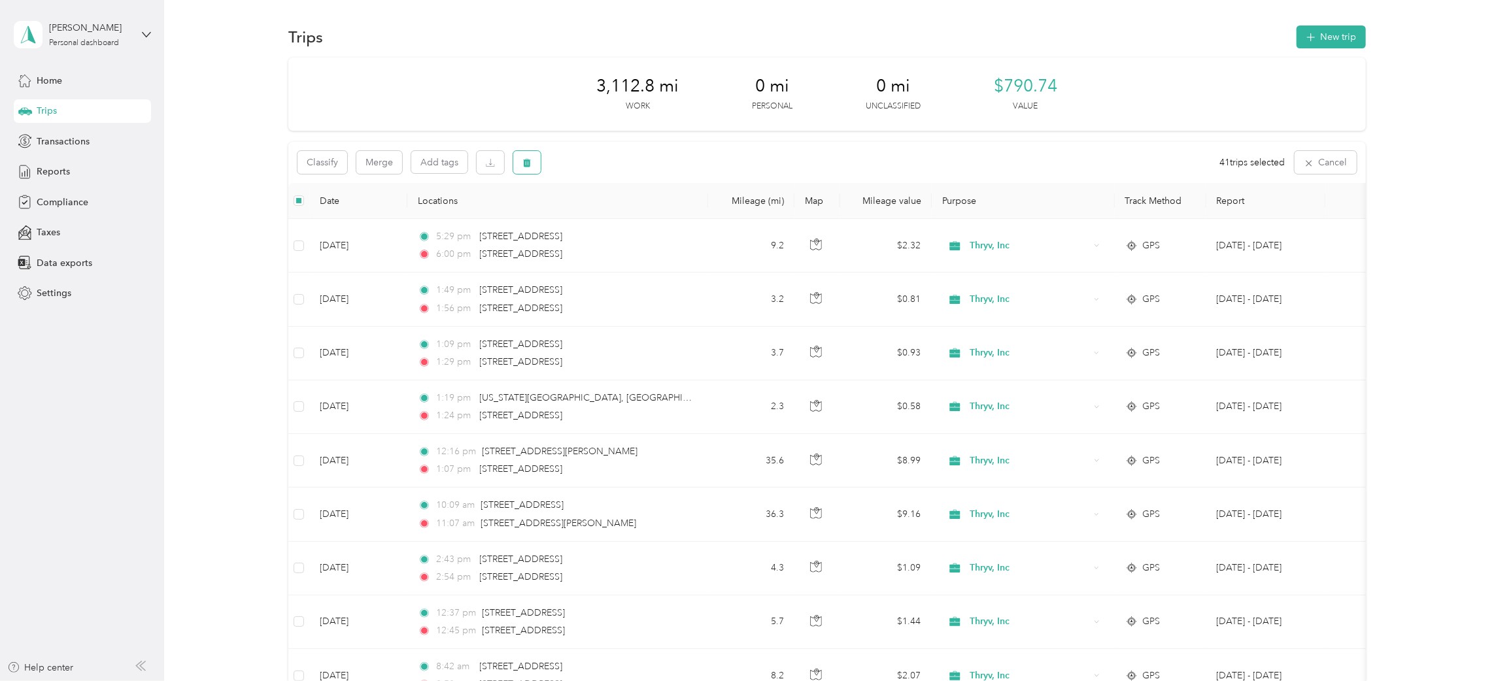
click at [520, 165] on button "button" at bounding box center [526, 162] width 27 height 23
click at [618, 208] on button "Yes" at bounding box center [625, 217] width 25 height 21
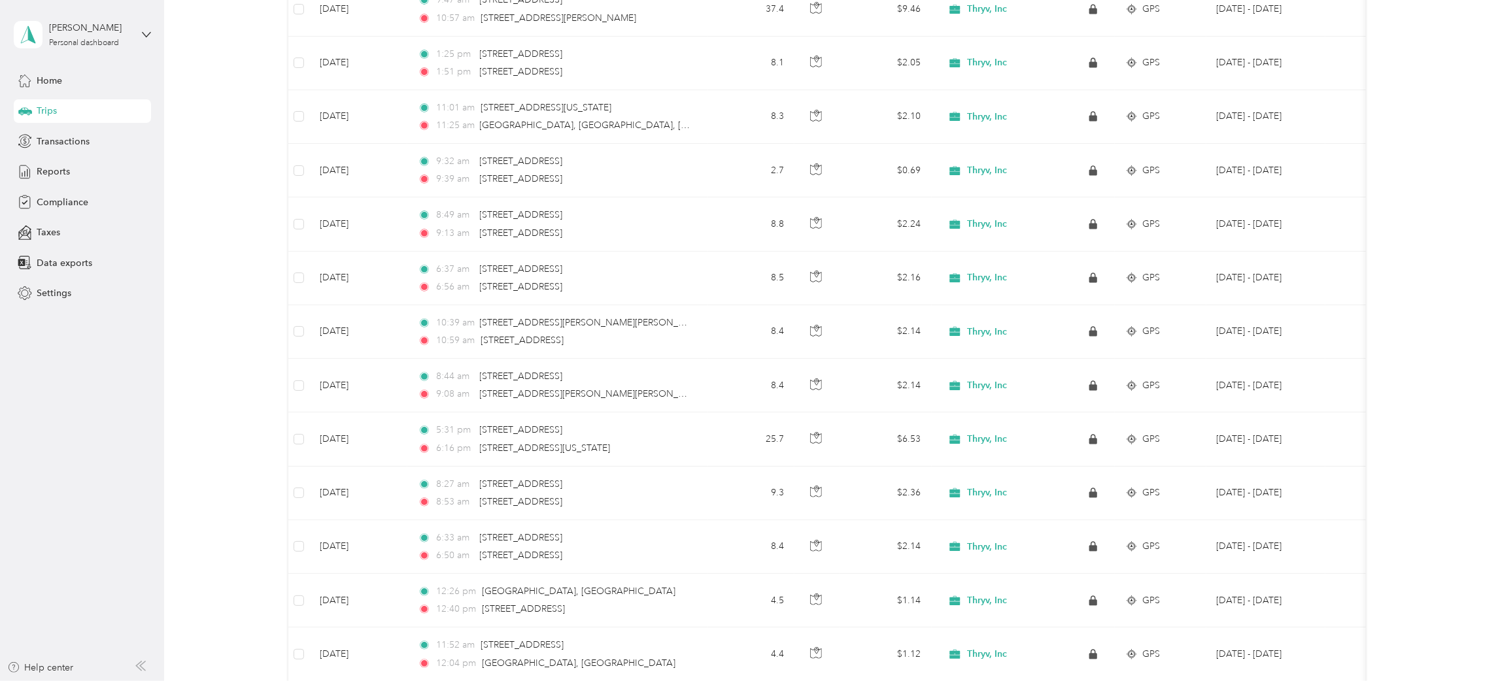
scroll to position [3628, 0]
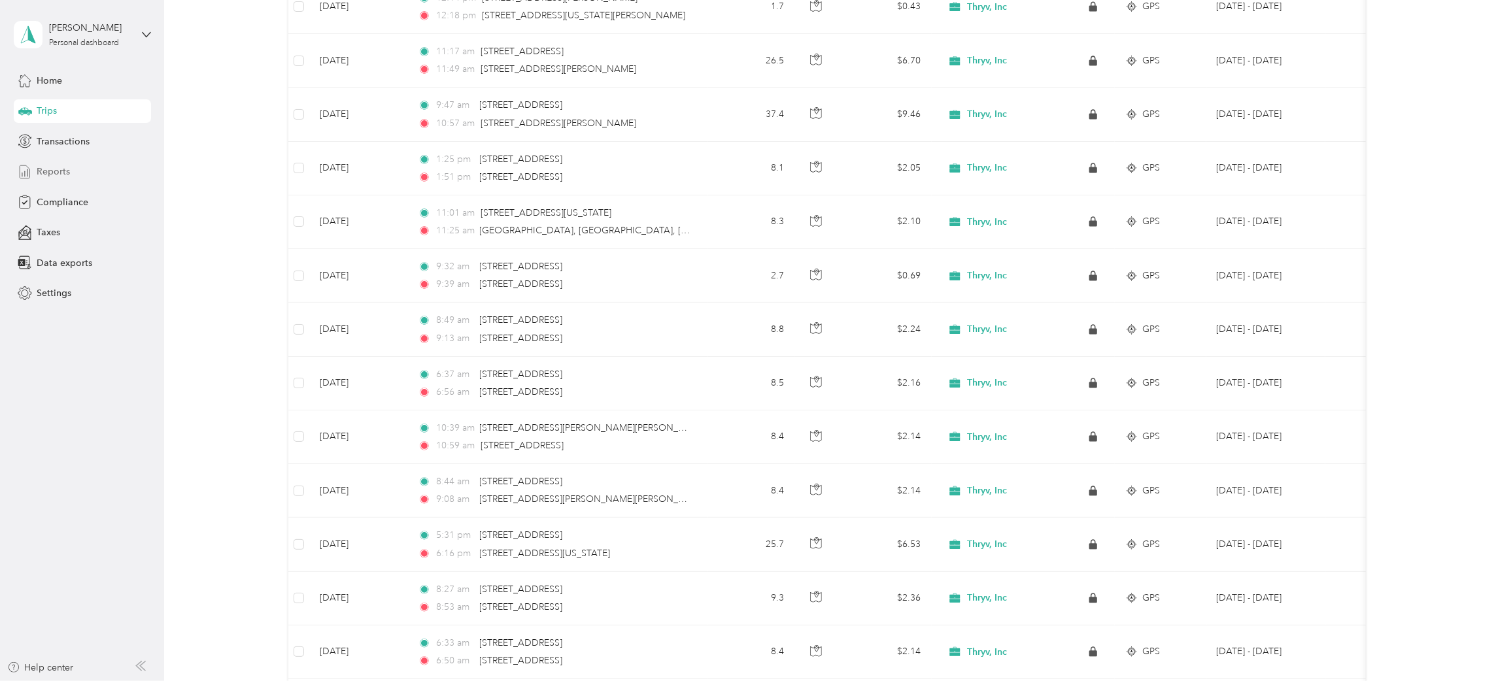
click at [52, 171] on span "Reports" at bounding box center [53, 172] width 33 height 14
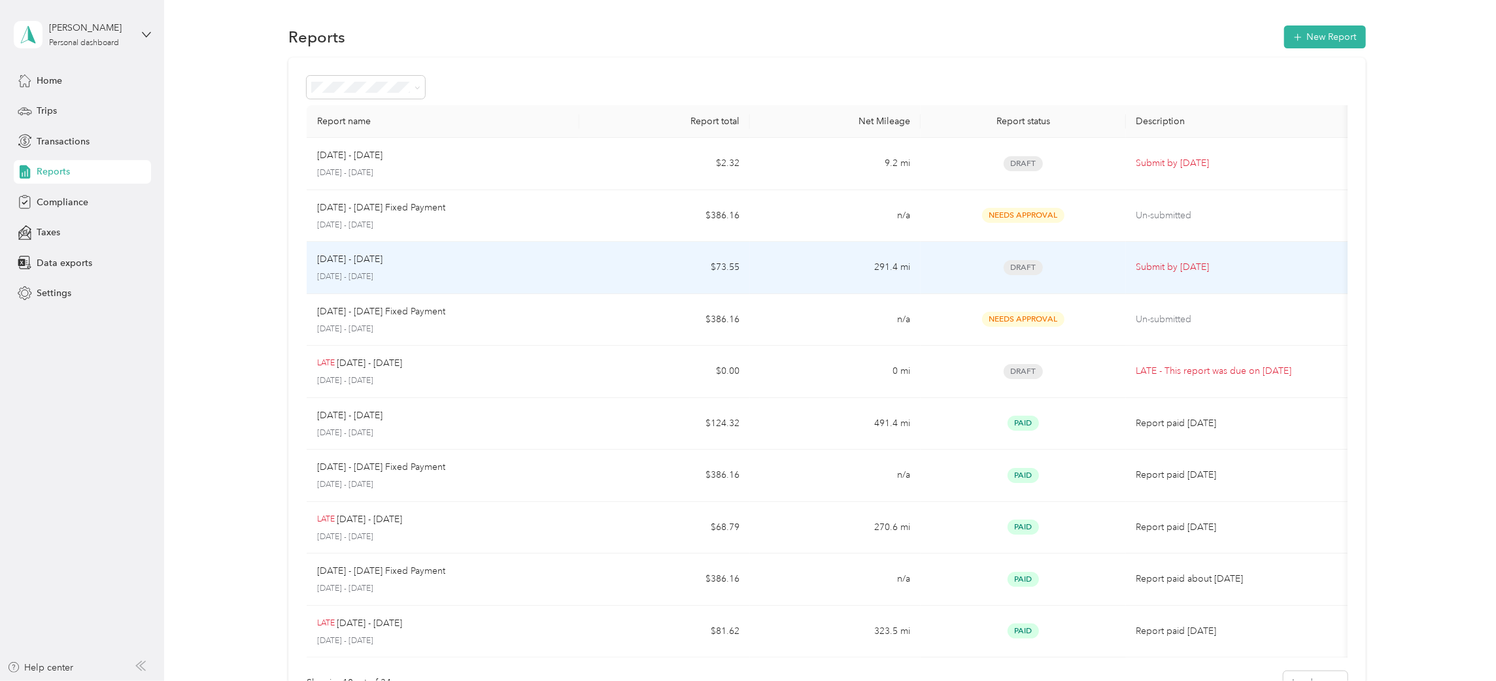
click at [1041, 269] on span "Draft" at bounding box center [1023, 267] width 39 height 15
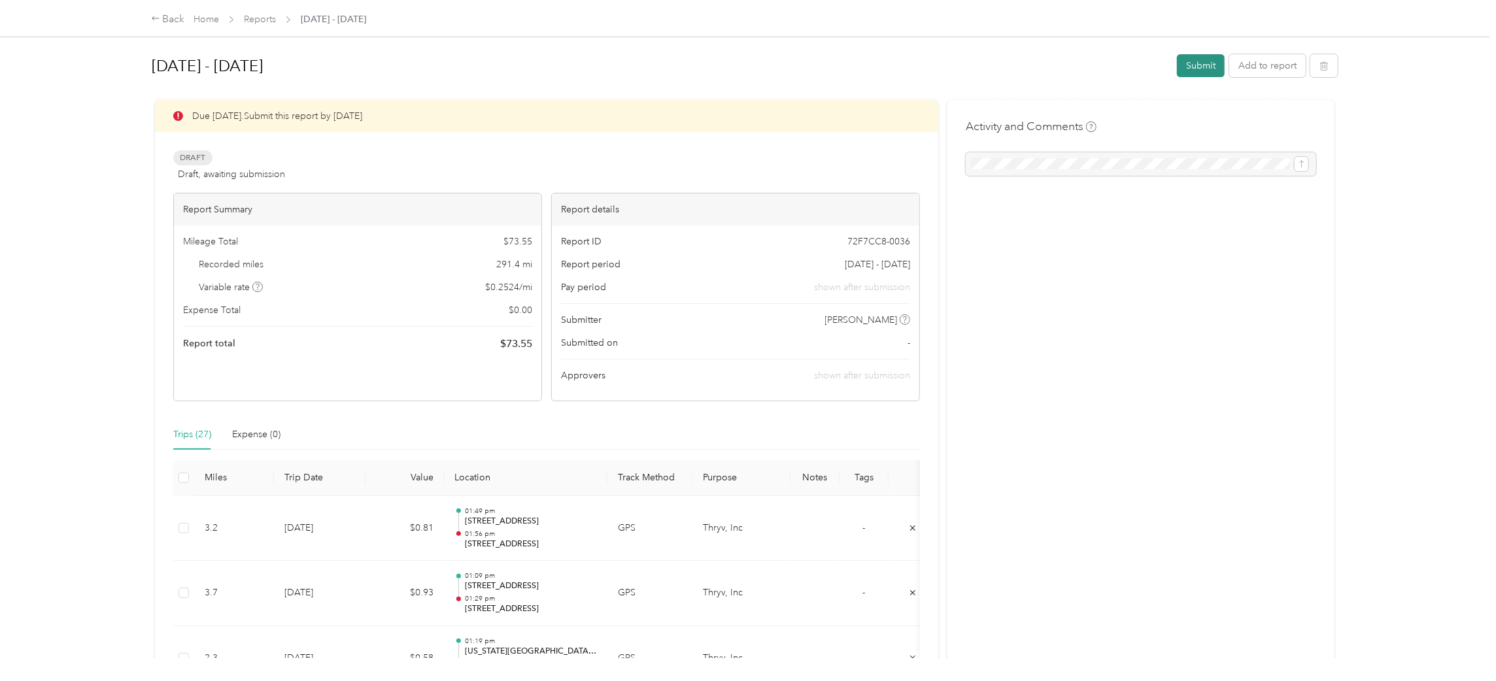
click at [1191, 65] on button "Submit" at bounding box center [1201, 65] width 48 height 23
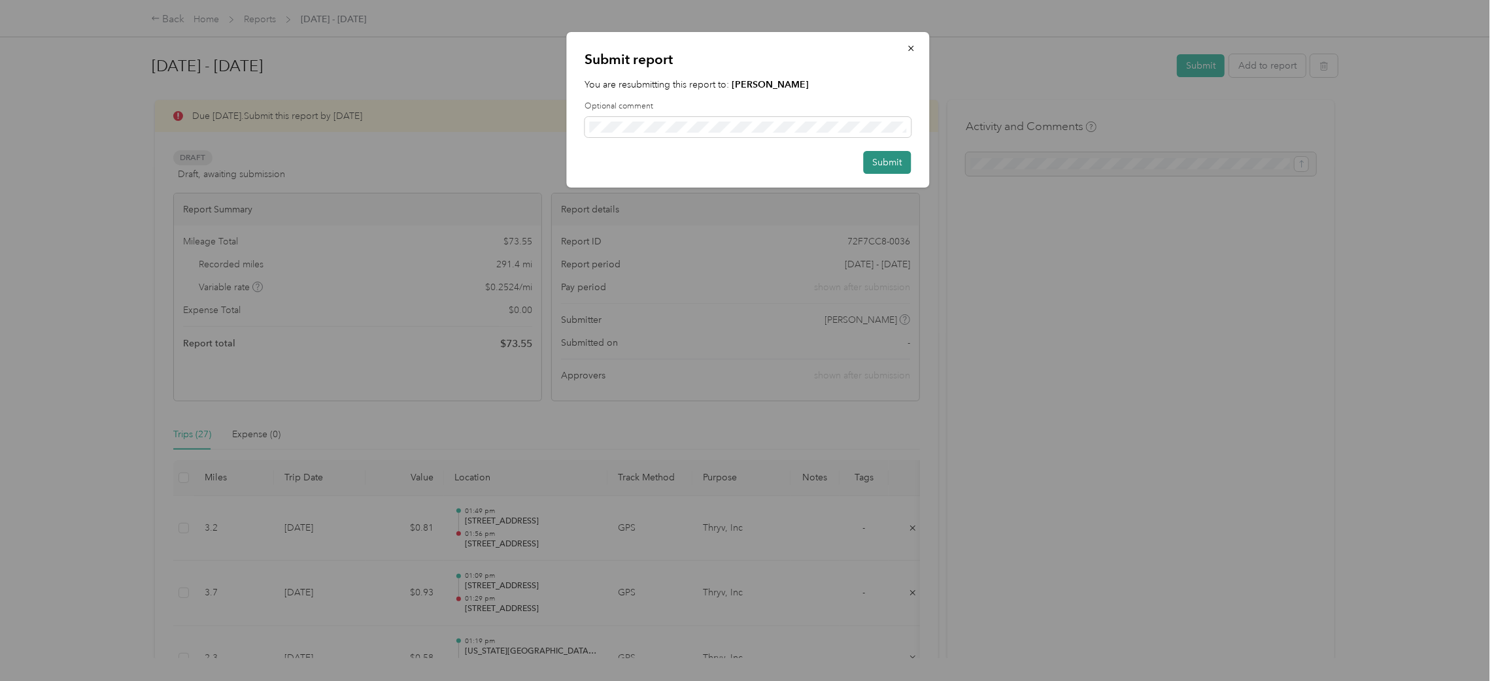
click at [884, 163] on button "Submit" at bounding box center [888, 162] width 48 height 23
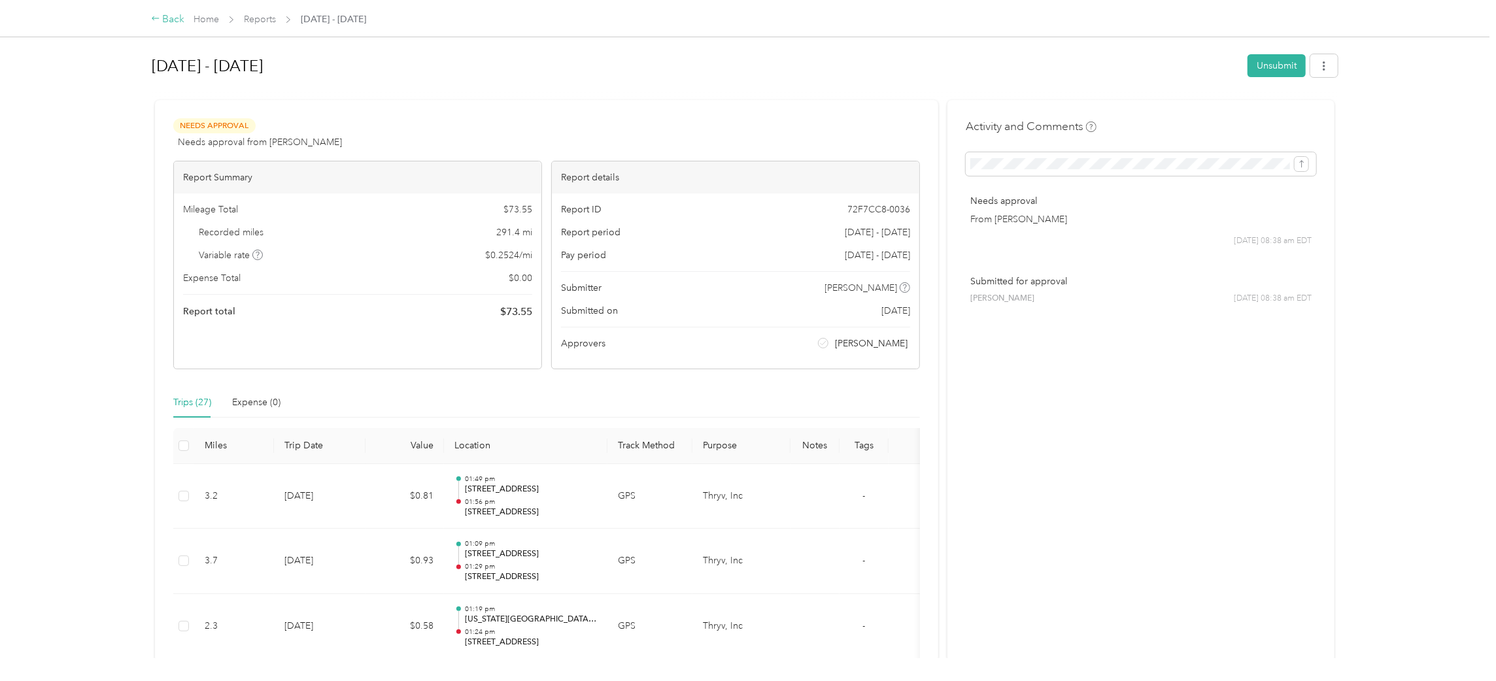
click at [182, 18] on div "Back Home Reports [DATE] - [DATE]" at bounding box center [259, 20] width 216 height 16
click at [175, 18] on div "Back" at bounding box center [168, 20] width 34 height 16
